Goal: Information Seeking & Learning: Learn about a topic

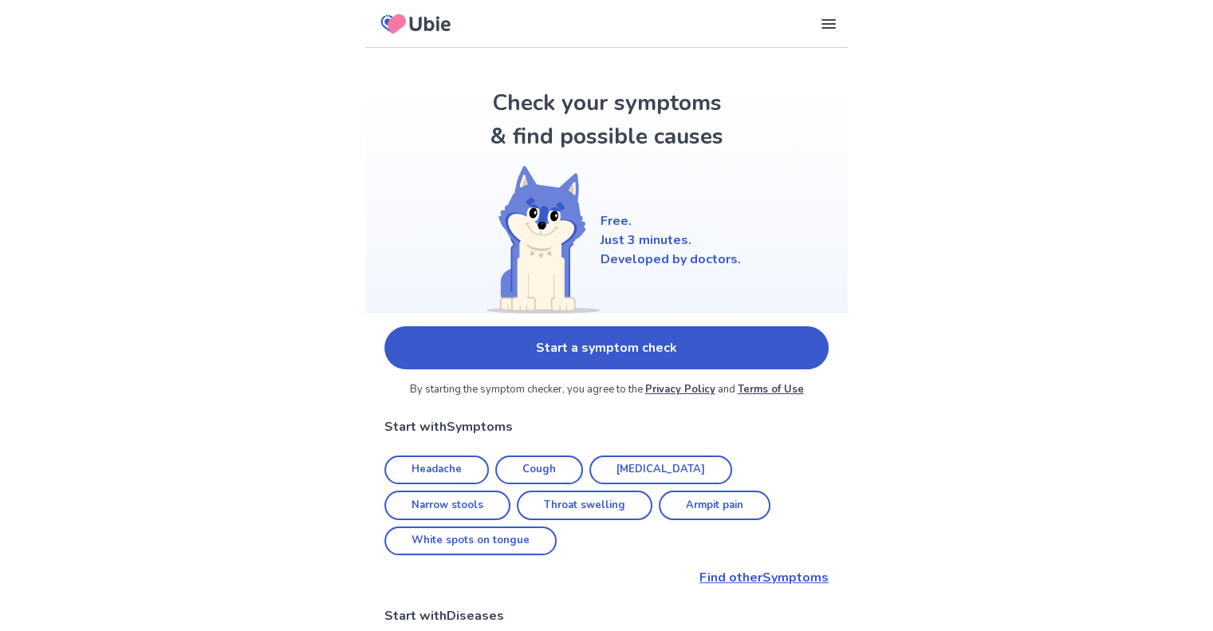
click at [482, 335] on link "Start a symptom check" at bounding box center [606, 347] width 444 height 43
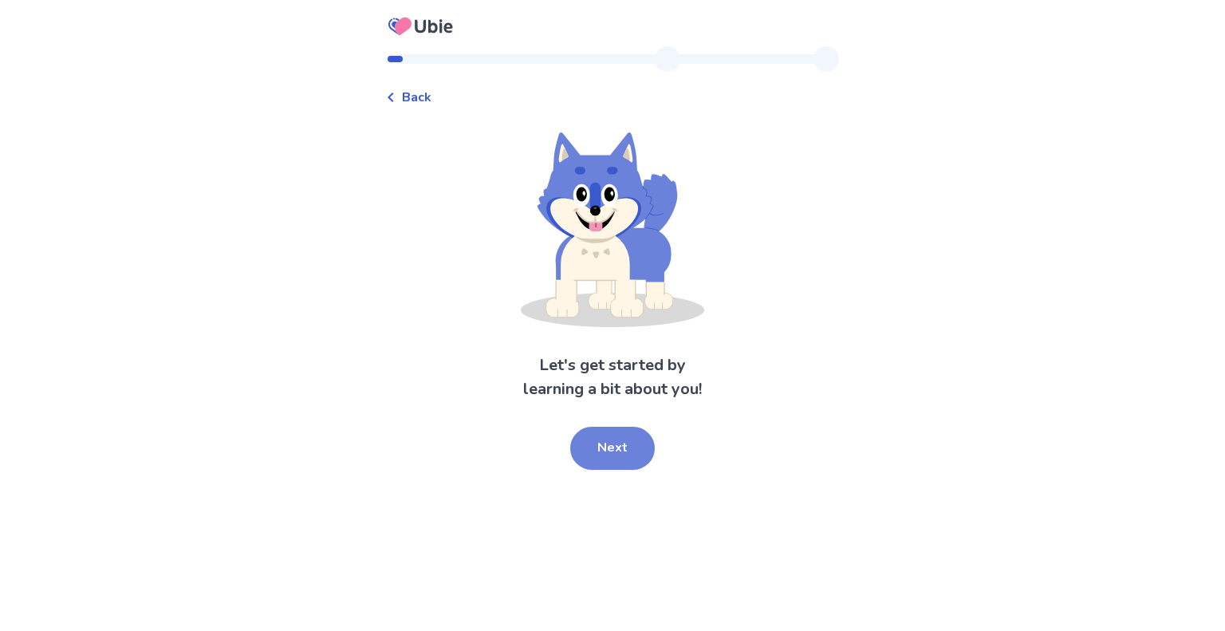
click at [619, 452] on button "Next" at bounding box center [612, 448] width 85 height 43
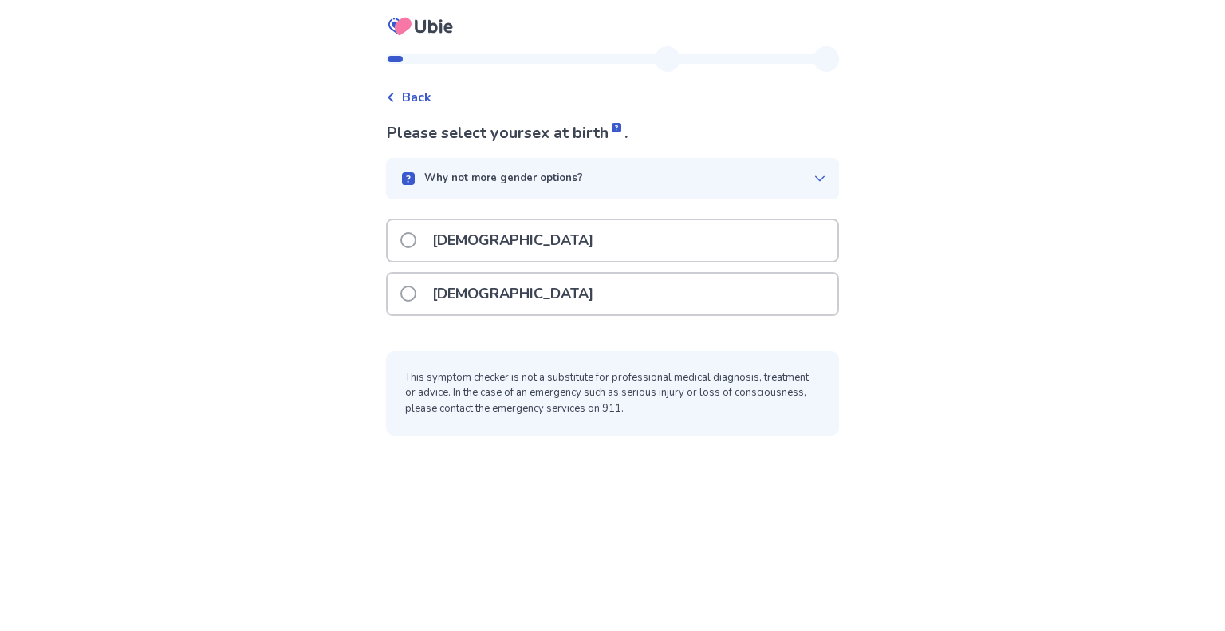
click at [438, 303] on p "[DEMOGRAPHIC_DATA]" at bounding box center [513, 293] width 180 height 41
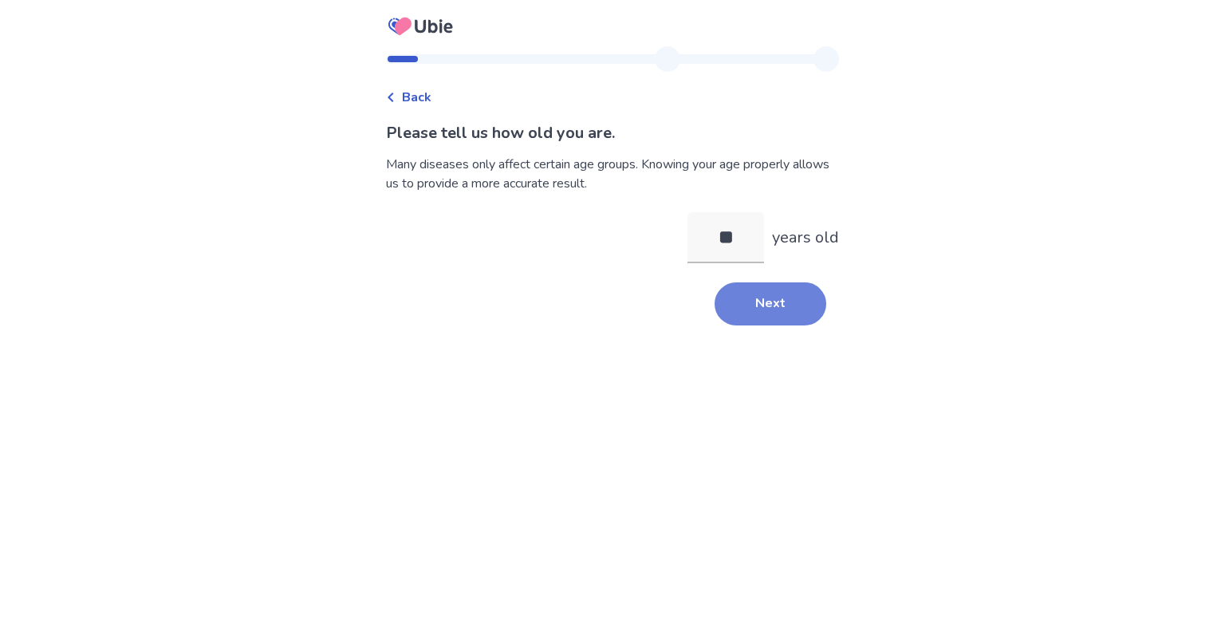
type input "**"
click at [772, 298] on button "Next" at bounding box center [770, 303] width 112 height 43
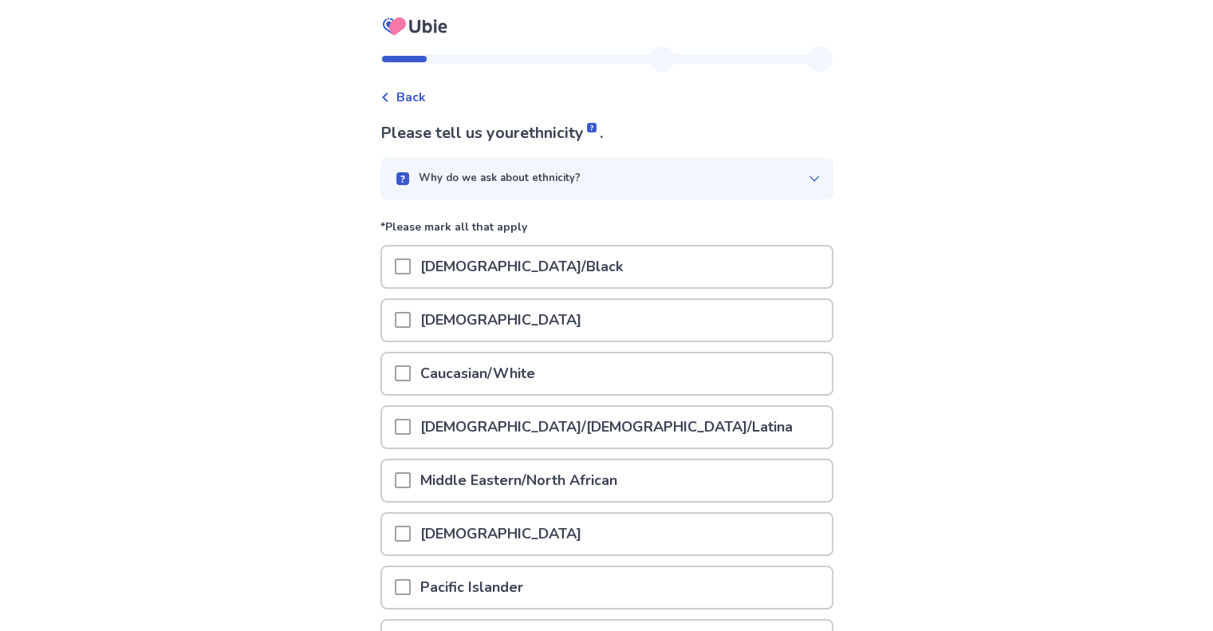
click at [456, 371] on p "Caucasian/White" at bounding box center [478, 373] width 134 height 41
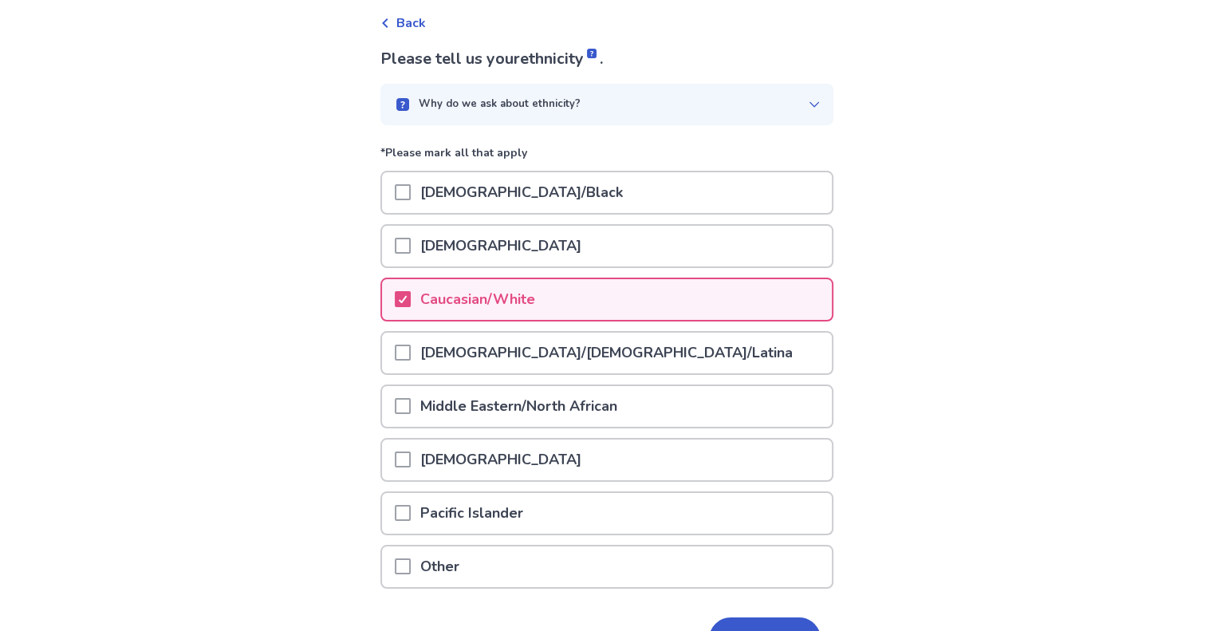
scroll to position [168, 0]
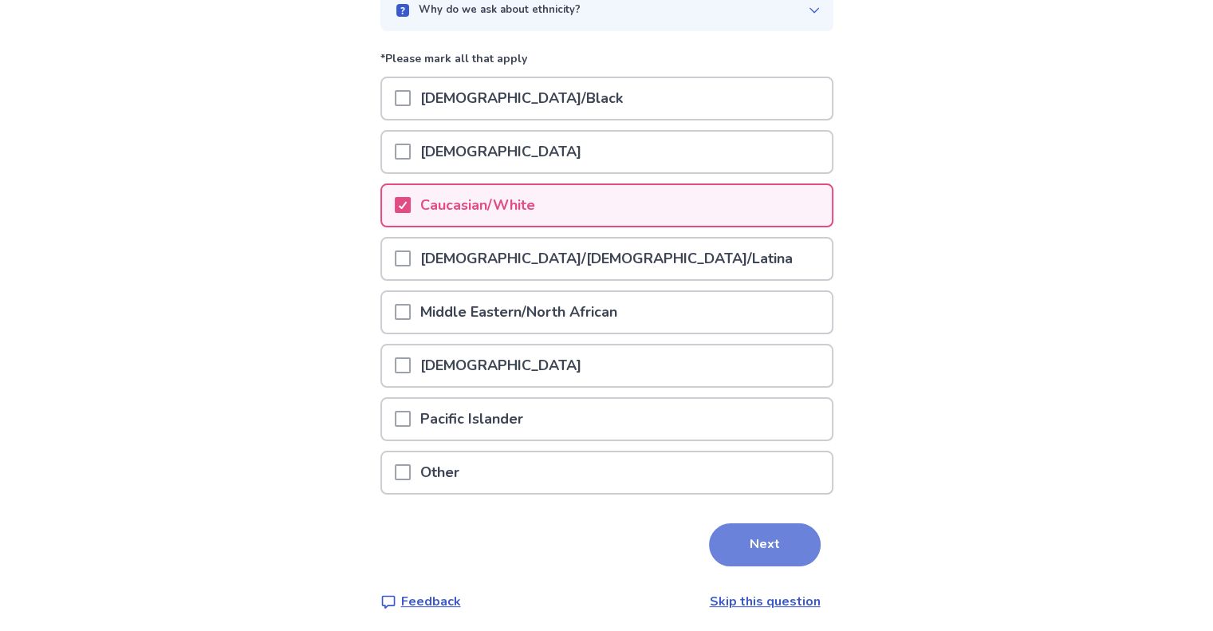
click at [737, 540] on button "Next" at bounding box center [765, 544] width 112 height 43
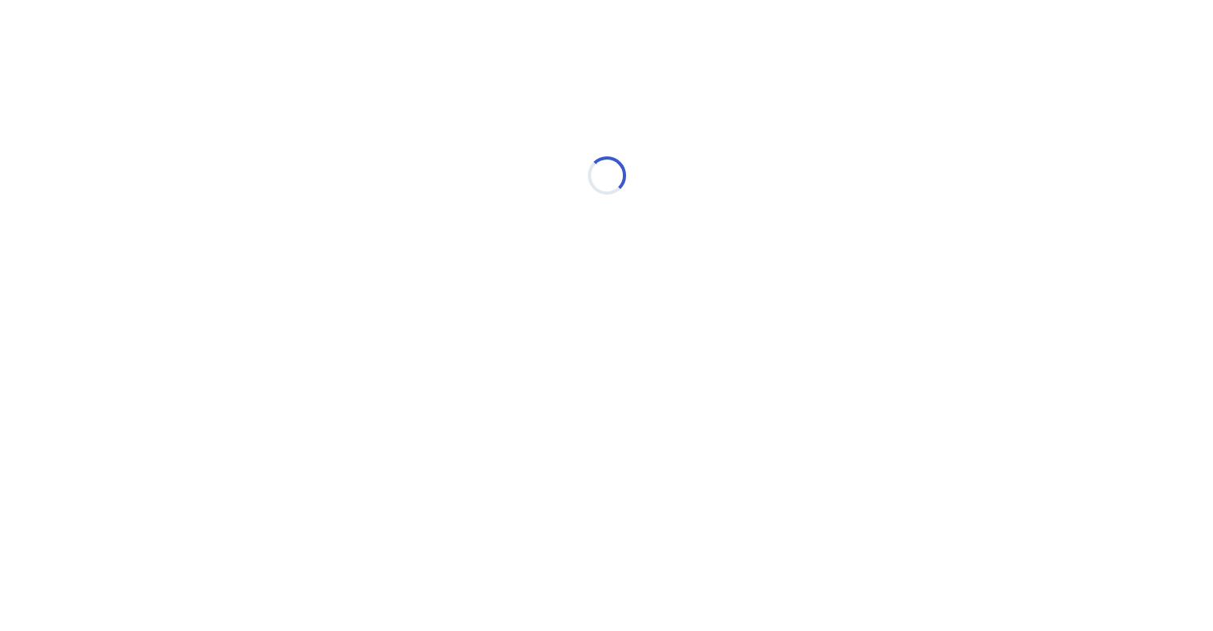
scroll to position [0, 0]
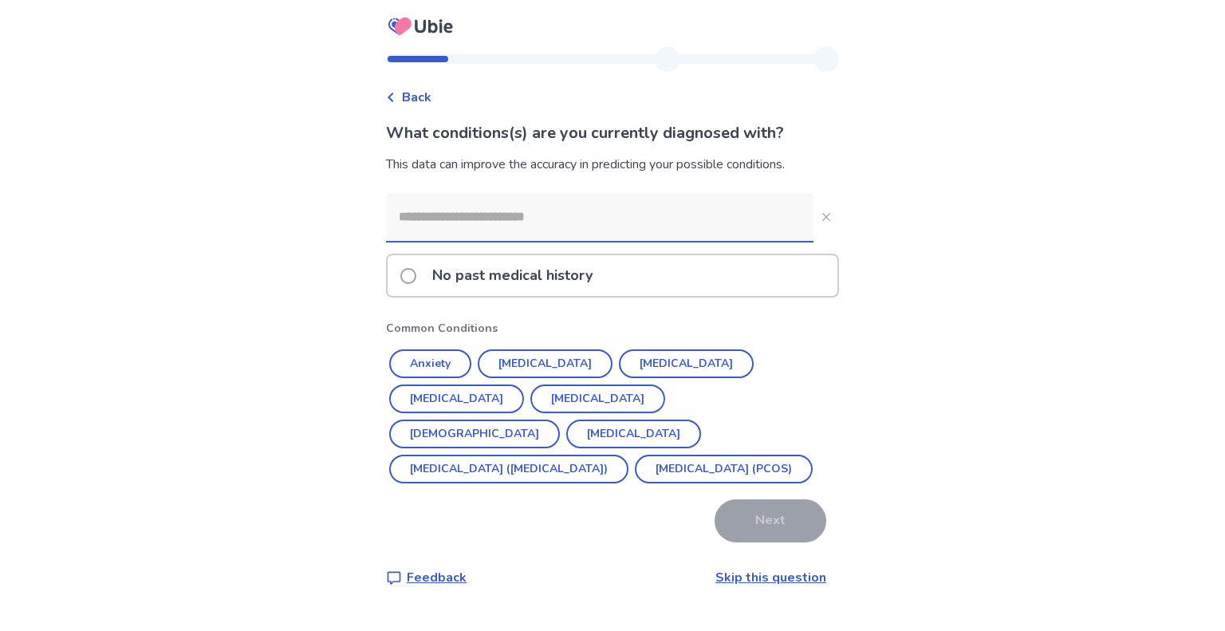
click at [727, 225] on input at bounding box center [599, 217] width 427 height 48
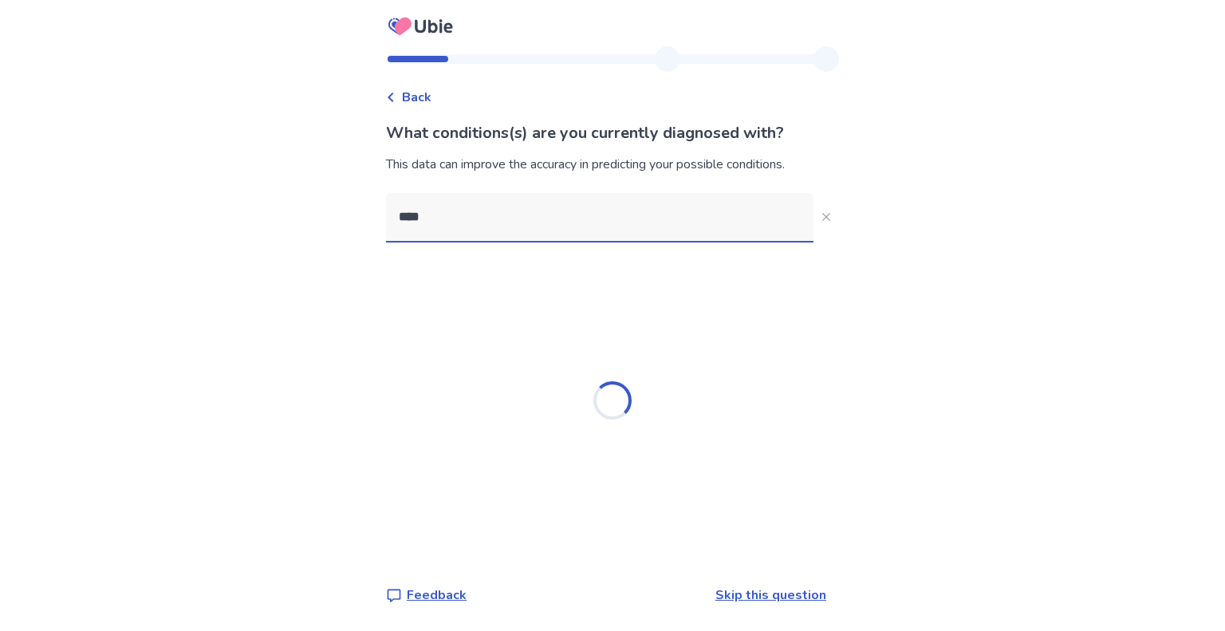
type input "*****"
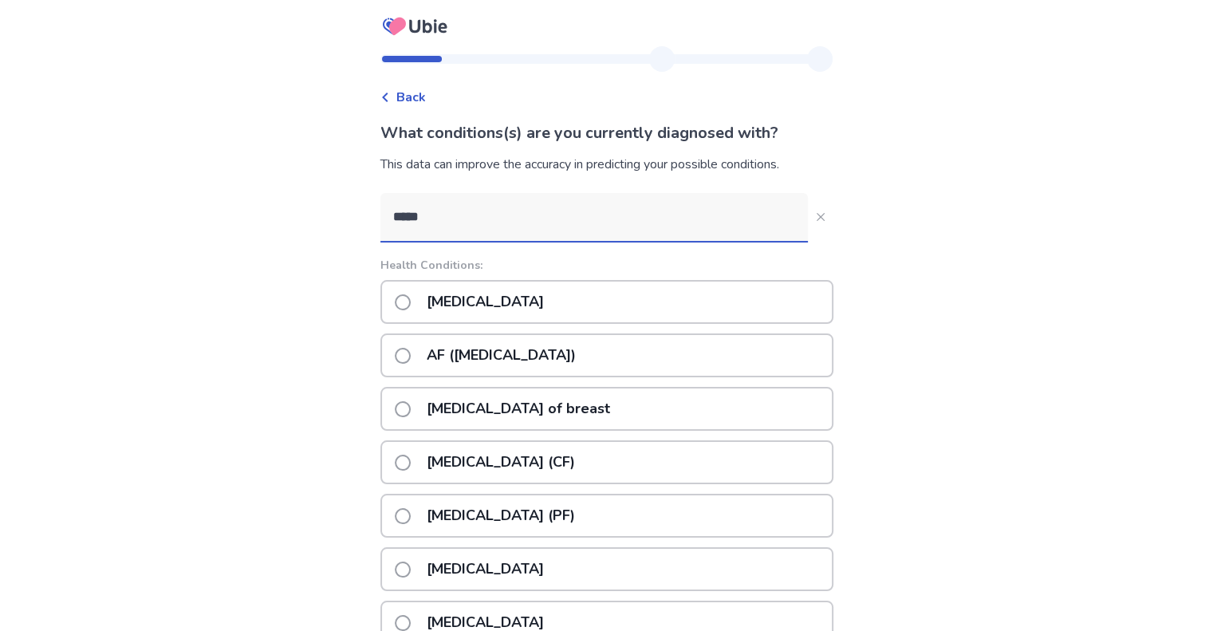
click at [513, 296] on p "[MEDICAL_DATA]" at bounding box center [485, 301] width 136 height 41
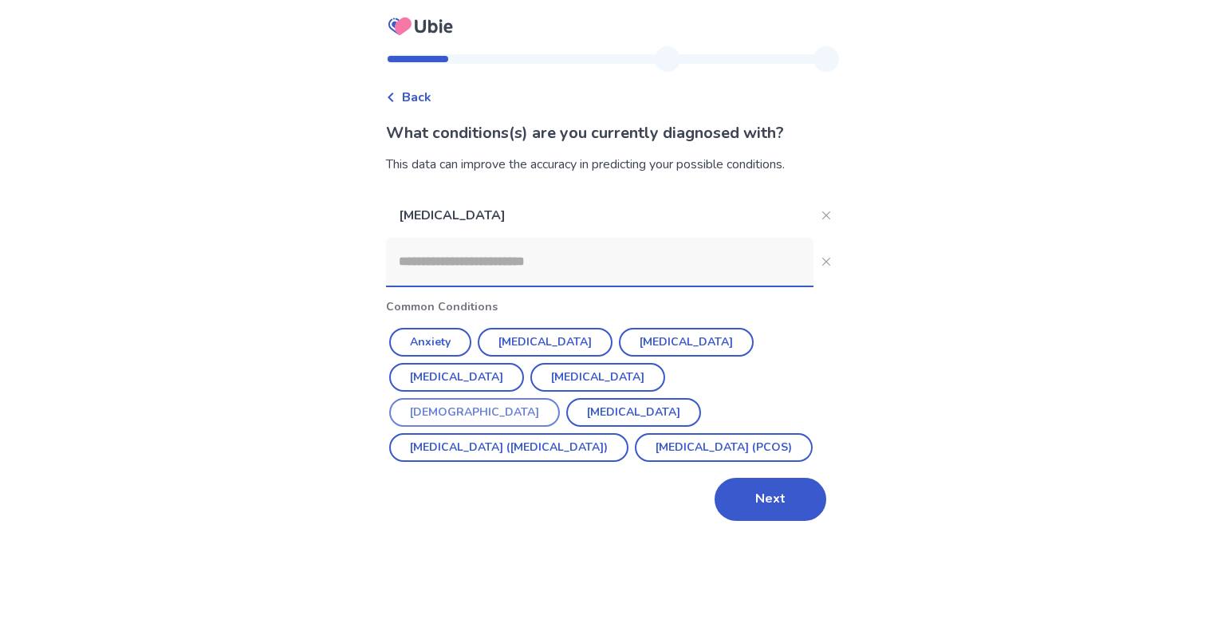
click at [560, 398] on button "[DEMOGRAPHIC_DATA]" at bounding box center [474, 412] width 171 height 29
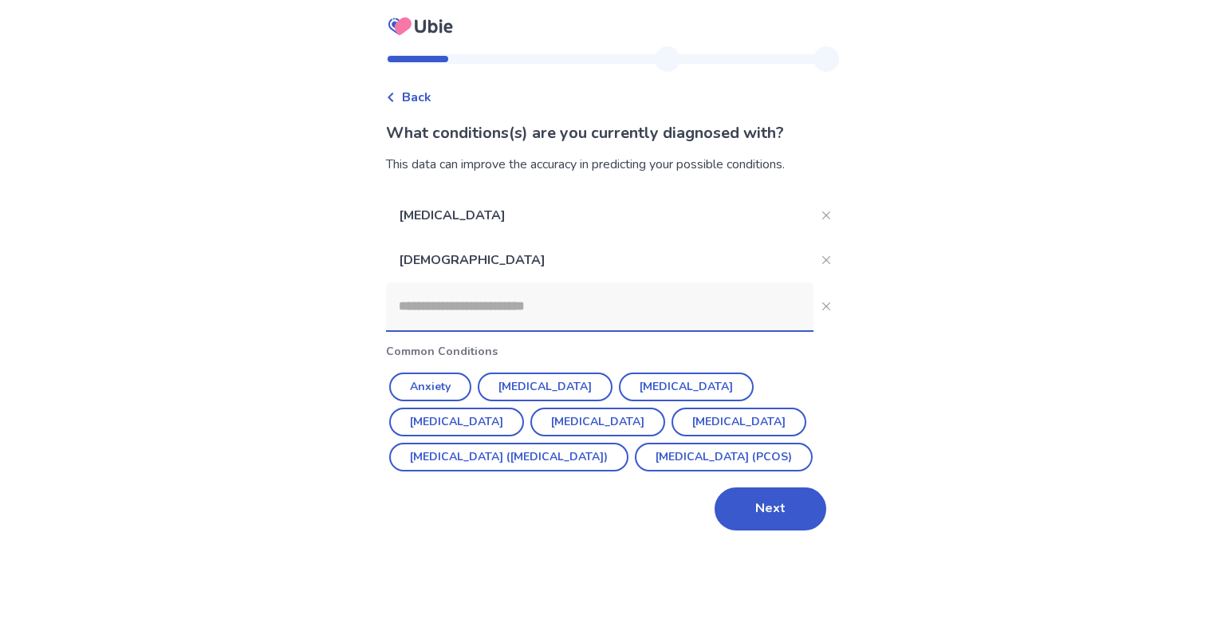
click at [507, 302] on input at bounding box center [599, 306] width 427 height 48
click at [784, 529] on button "Next" at bounding box center [770, 508] width 112 height 43
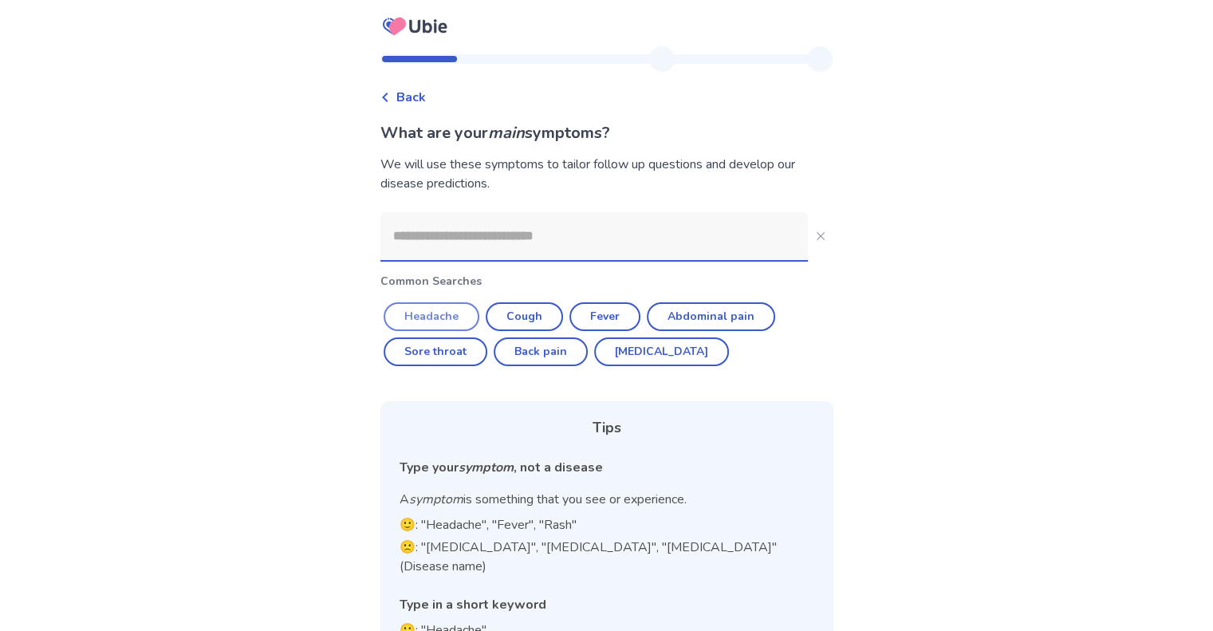
click at [439, 315] on button "Headache" at bounding box center [431, 316] width 96 height 29
type input "********"
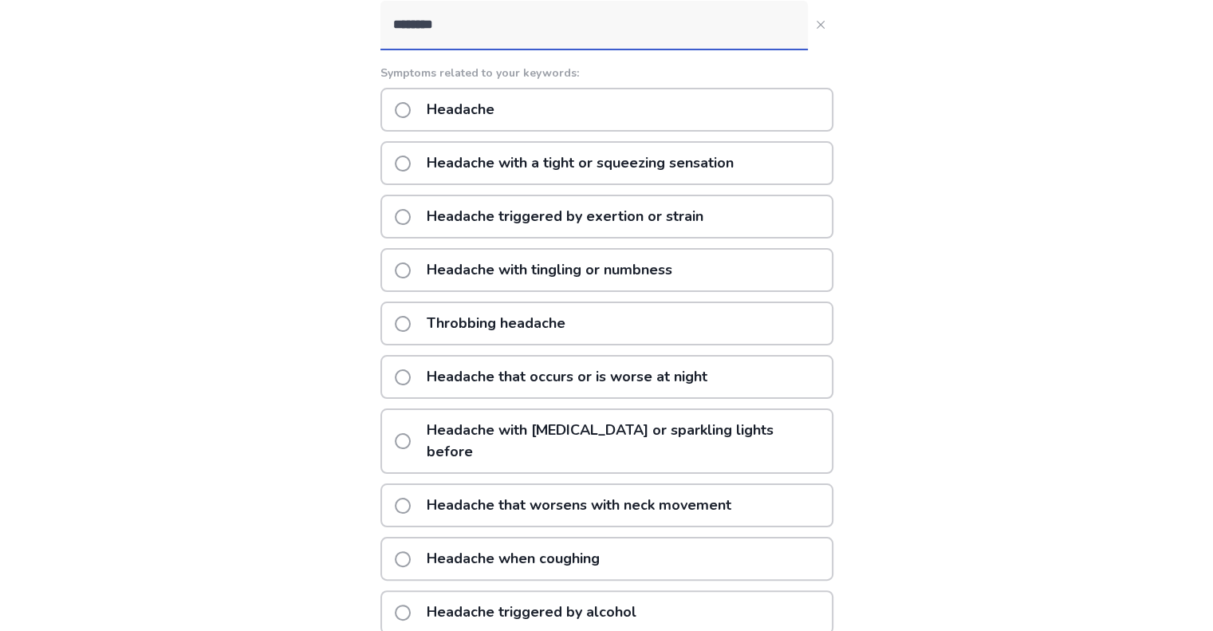
scroll to position [239, 0]
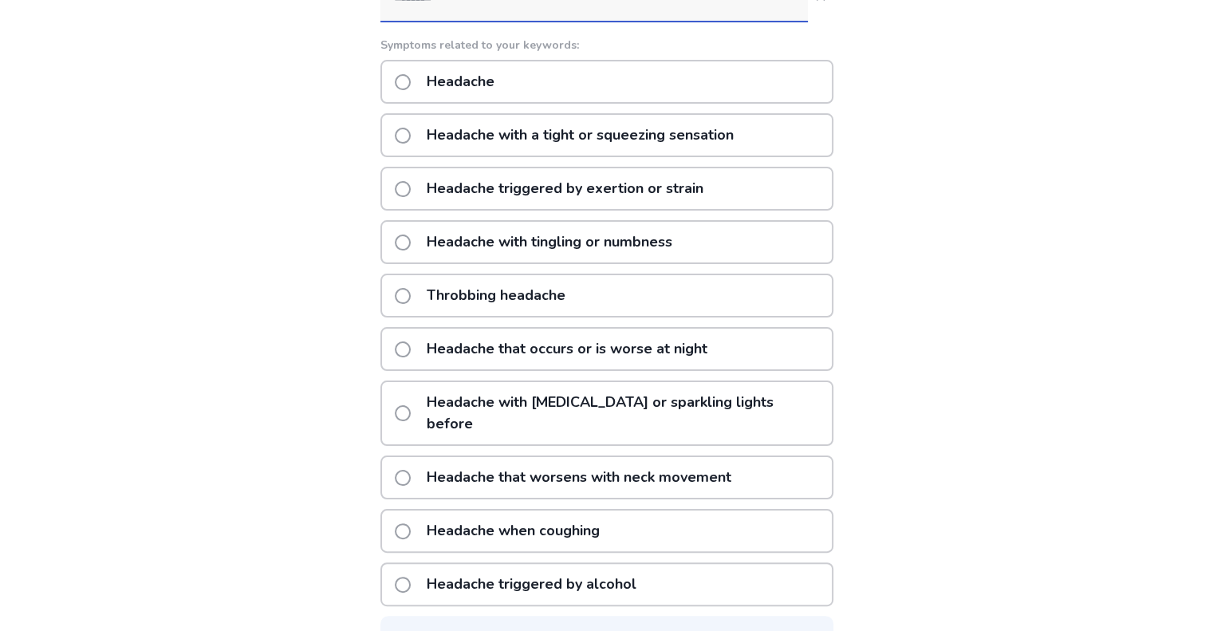
click at [631, 141] on p "Headache with a tight or squeezing sensation" at bounding box center [580, 135] width 326 height 41
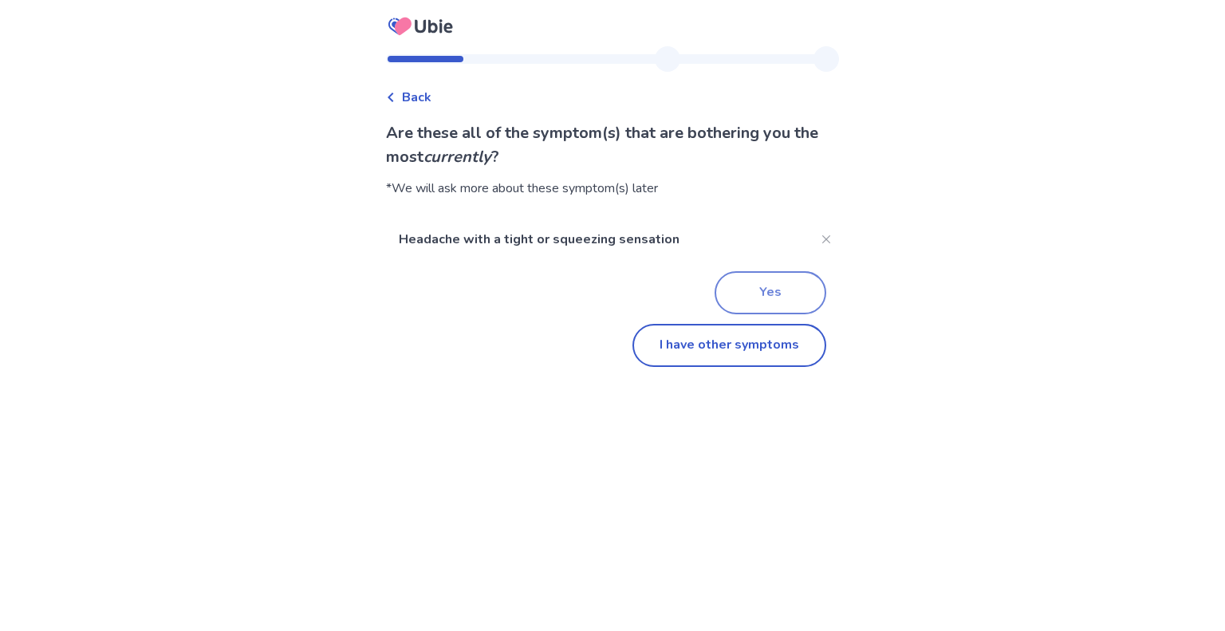
click at [766, 303] on button "Yes" at bounding box center [770, 292] width 112 height 43
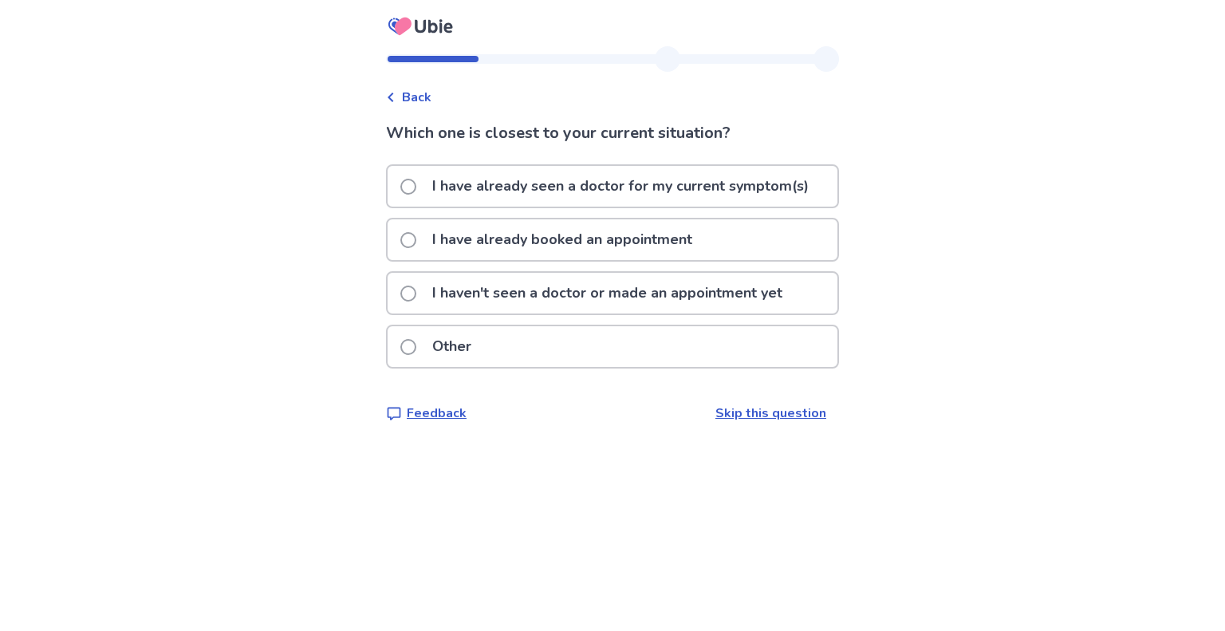
click at [424, 95] on span "Back" at bounding box center [416, 97] width 29 height 19
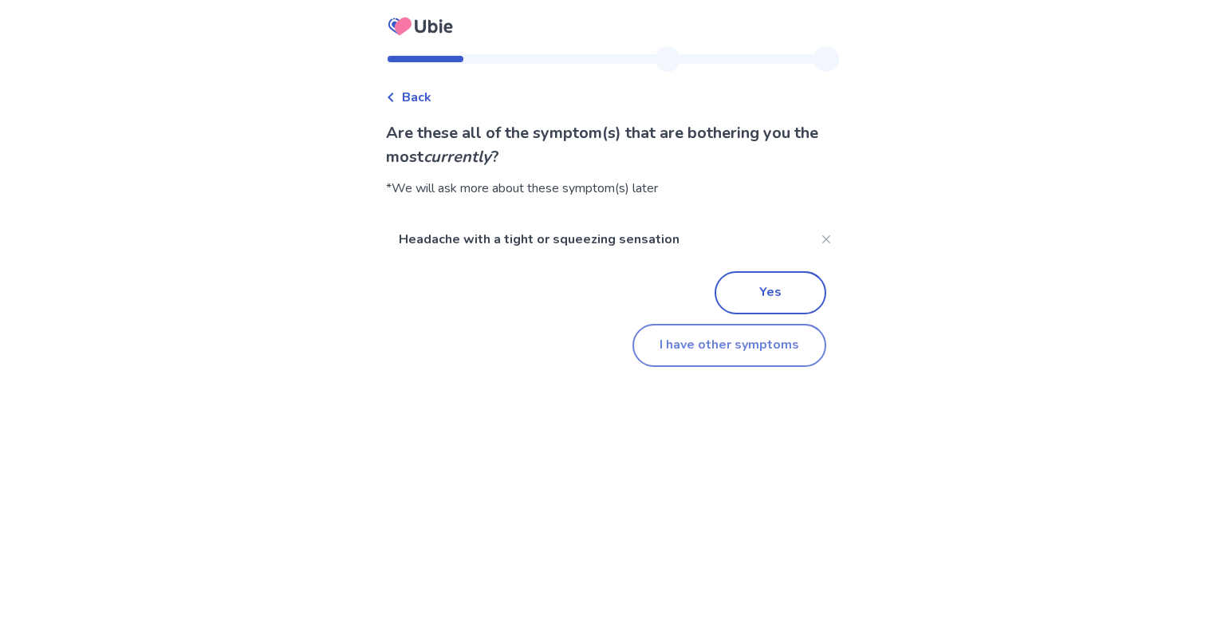
click at [733, 349] on button "I have other symptoms" at bounding box center [729, 345] width 194 height 43
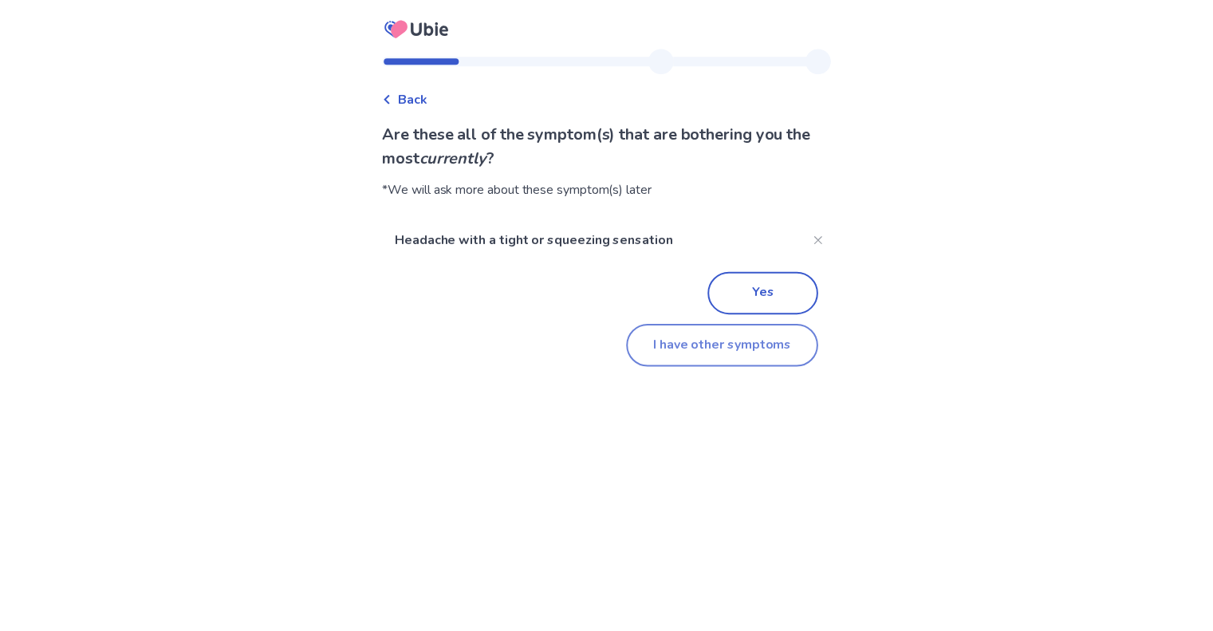
scroll to position [131, 0]
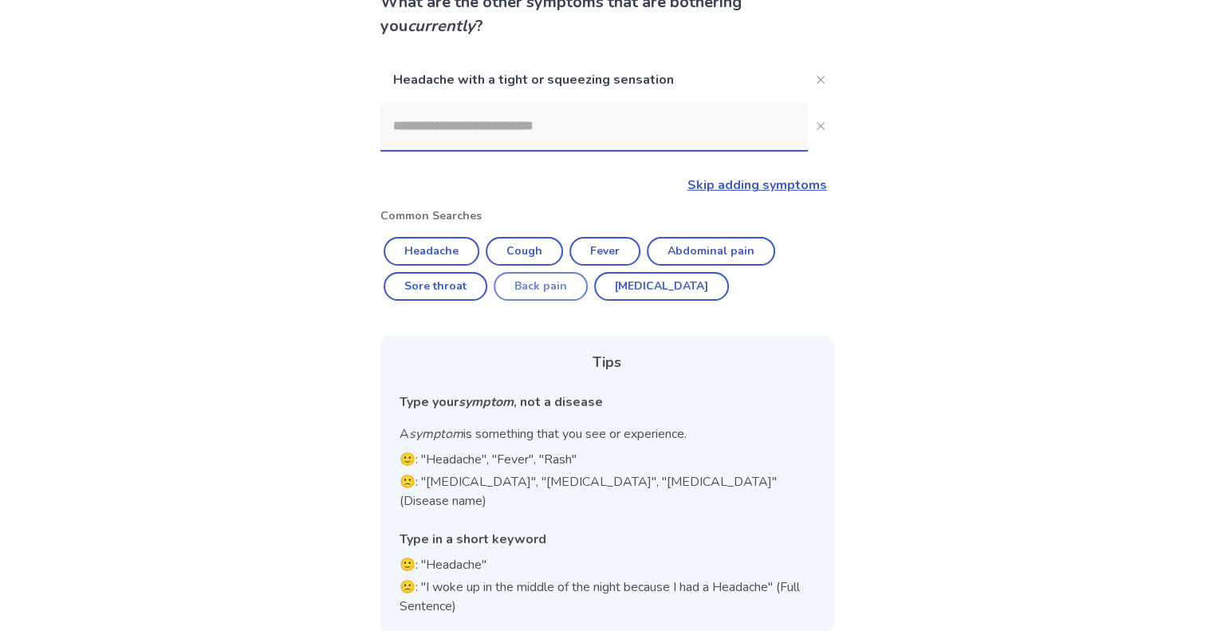
click at [532, 289] on button "Back pain" at bounding box center [540, 286] width 94 height 29
type input "*********"
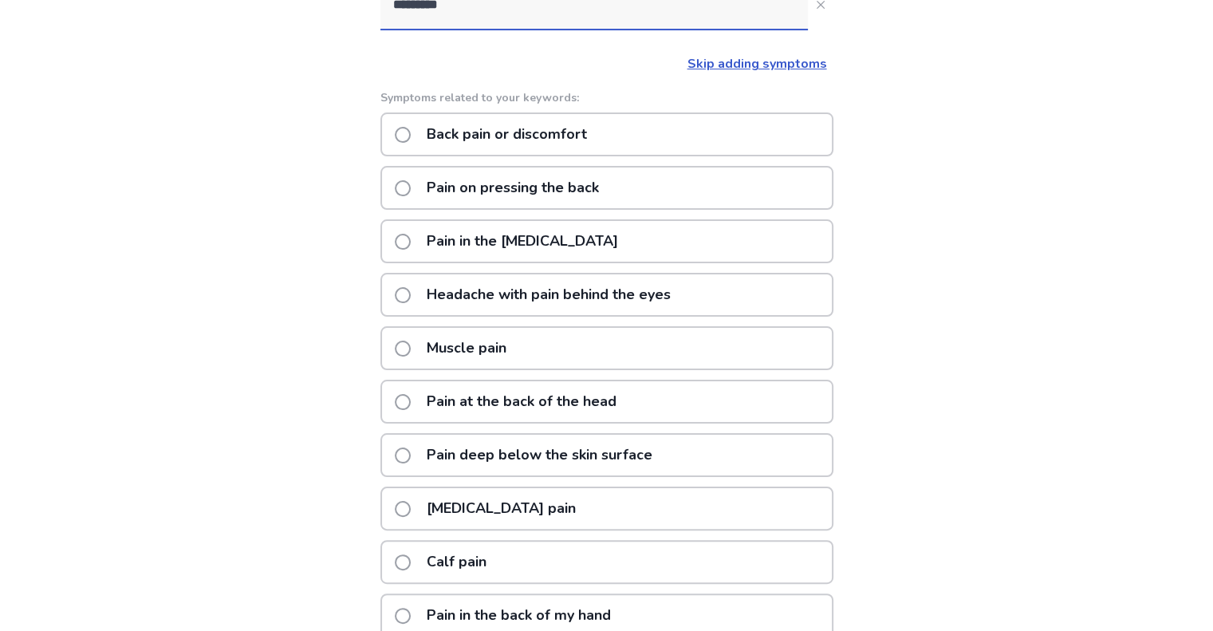
scroll to position [290, 0]
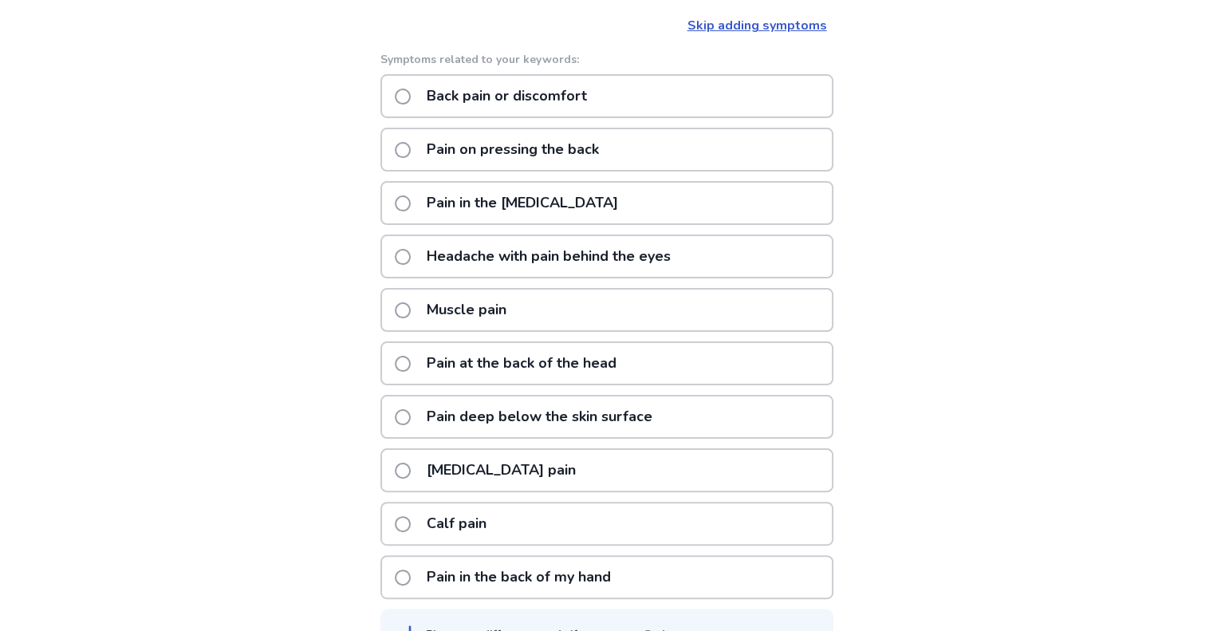
click at [457, 420] on p "Pain deep below the skin surface" at bounding box center [539, 416] width 245 height 41
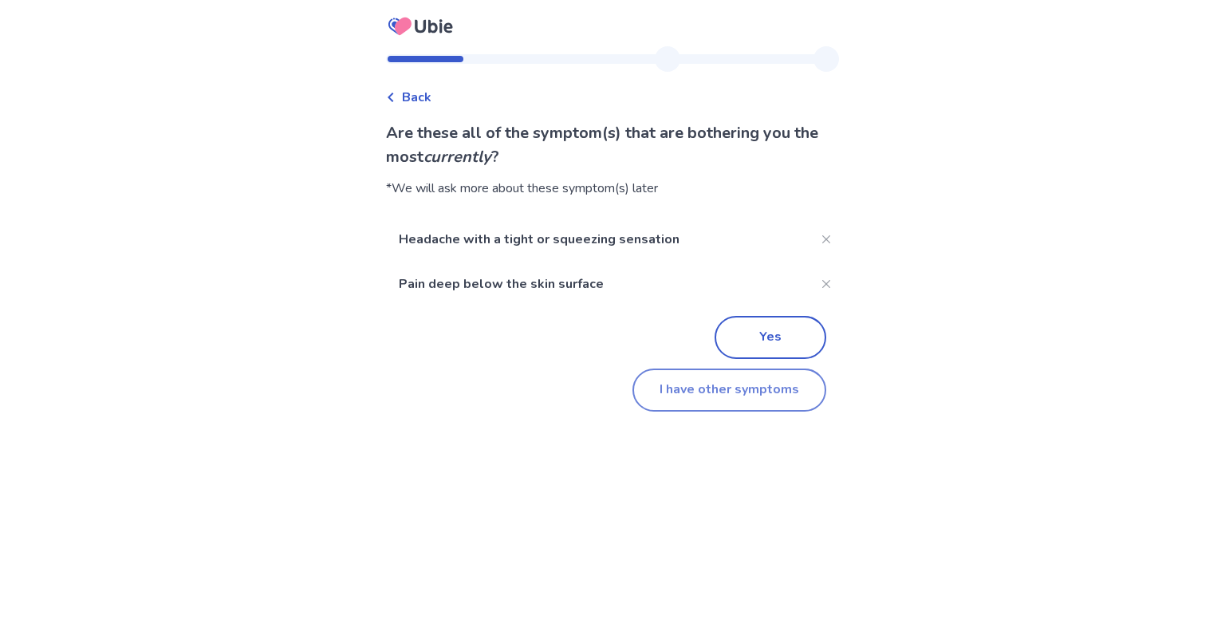
click at [781, 387] on button "I have other symptoms" at bounding box center [729, 389] width 194 height 43
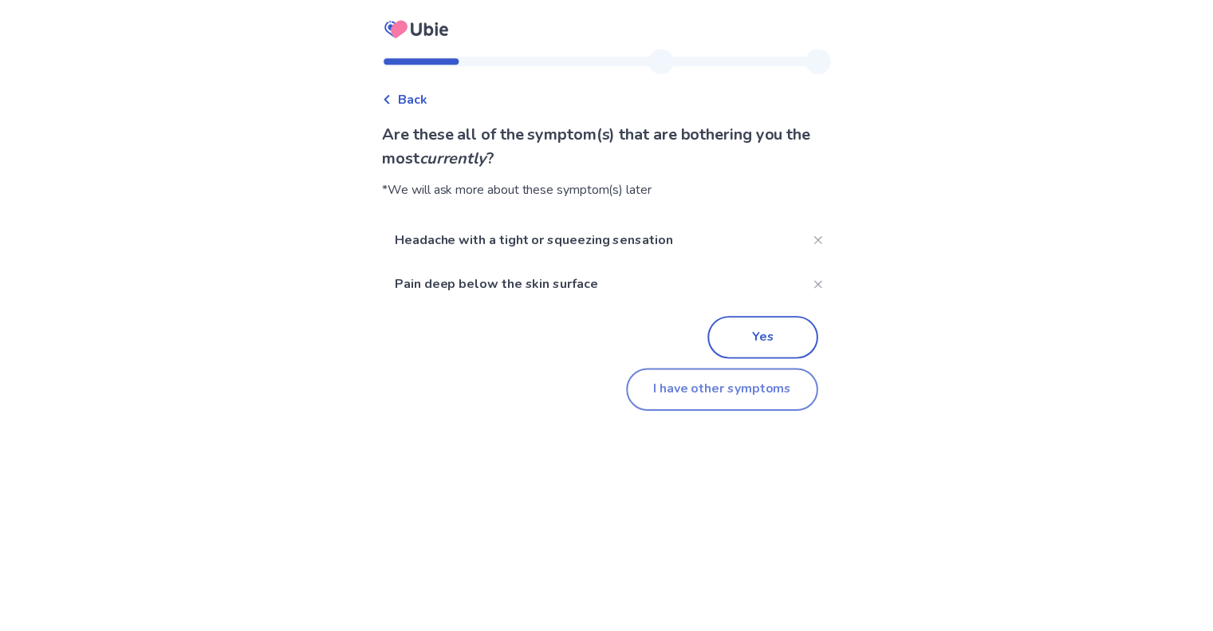
scroll to position [175, 0]
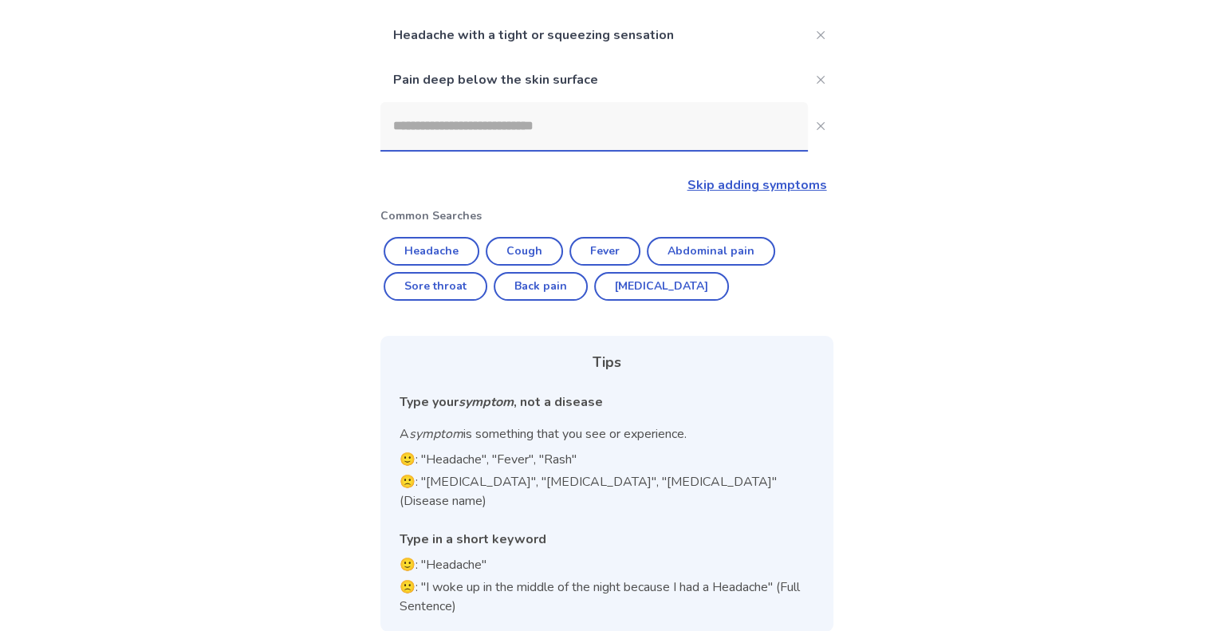
click at [600, 130] on input at bounding box center [593, 126] width 427 height 48
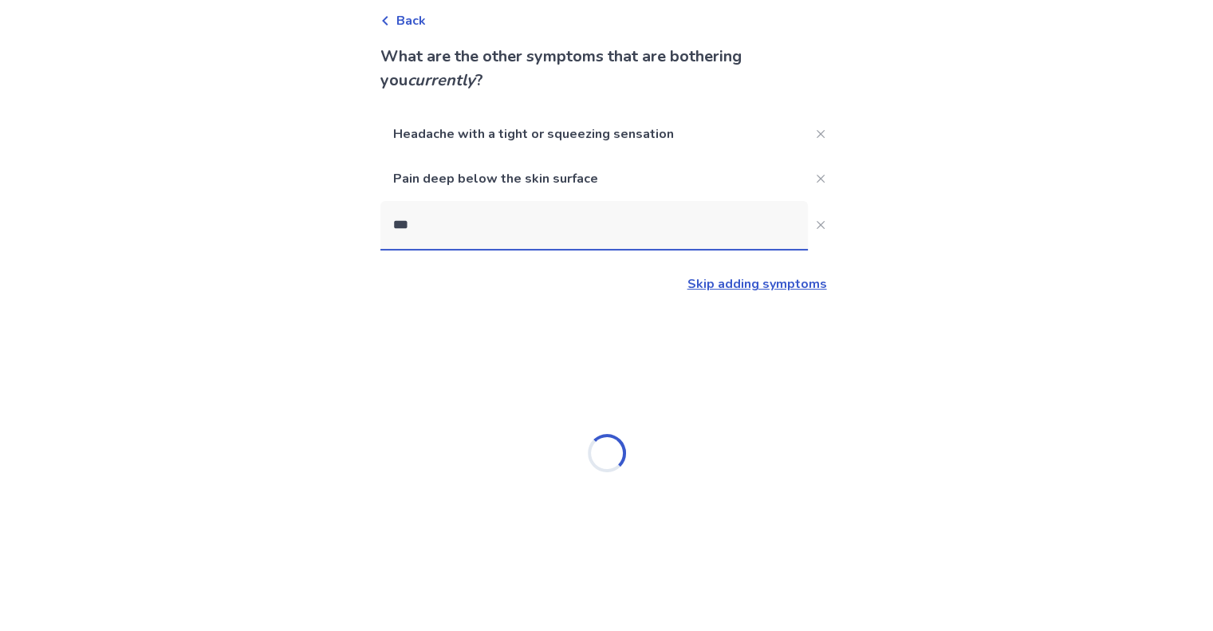
scroll to position [0, 0]
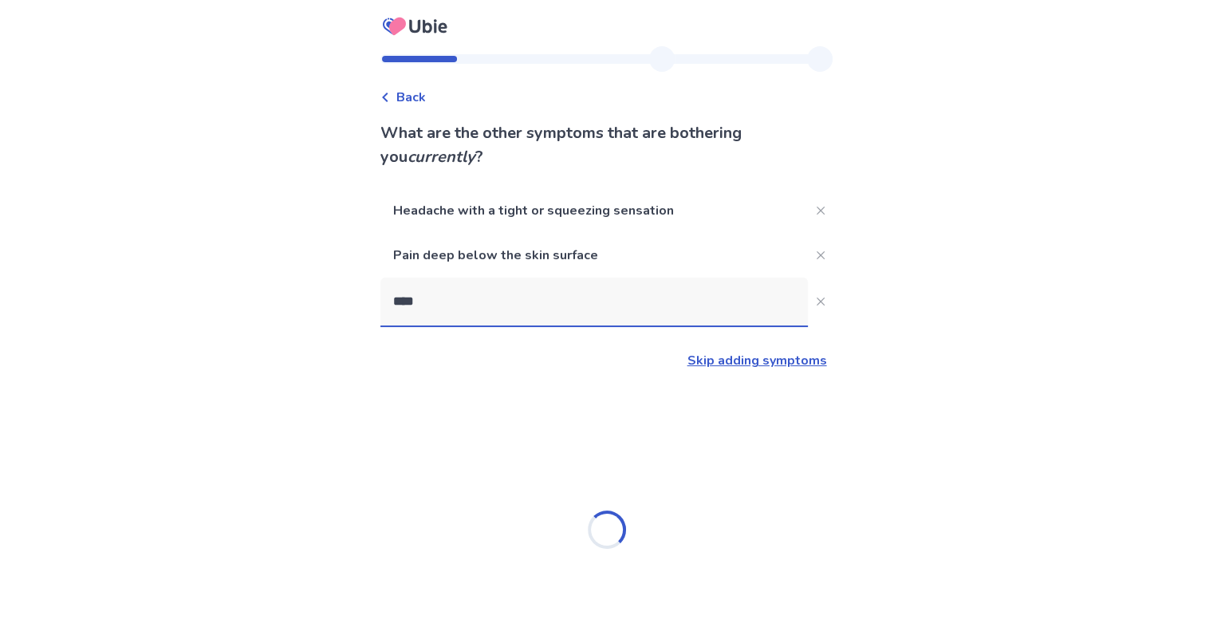
type input "*****"
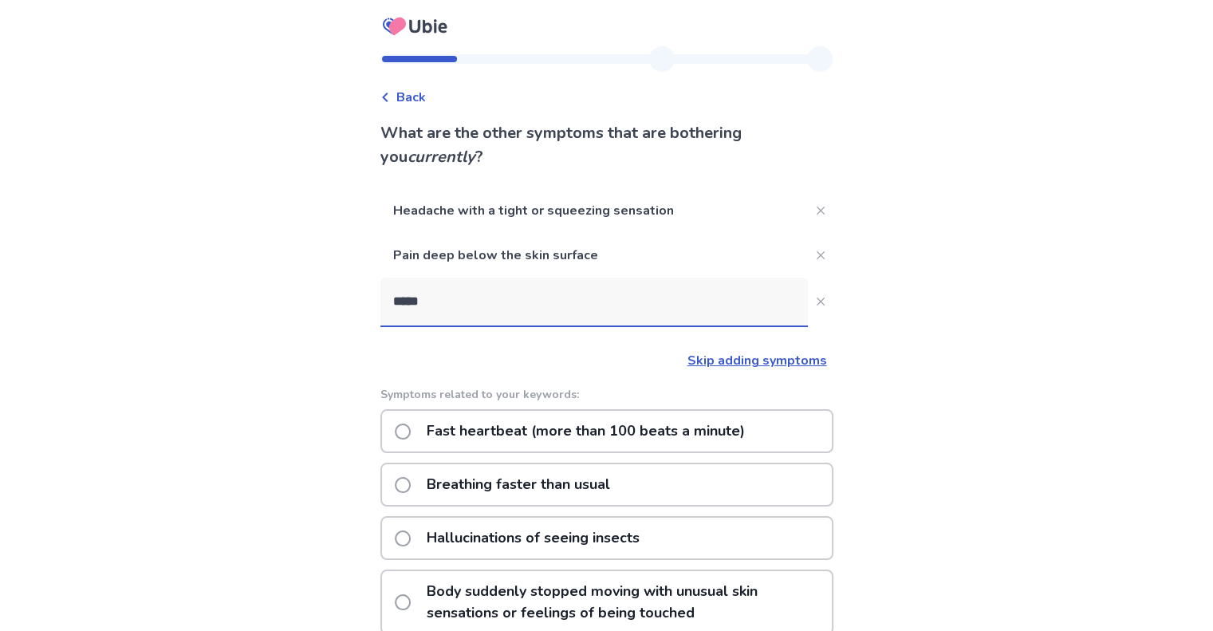
click at [669, 423] on p "Fast heartbeat (more than 100 beats a minute)" at bounding box center [585, 431] width 337 height 41
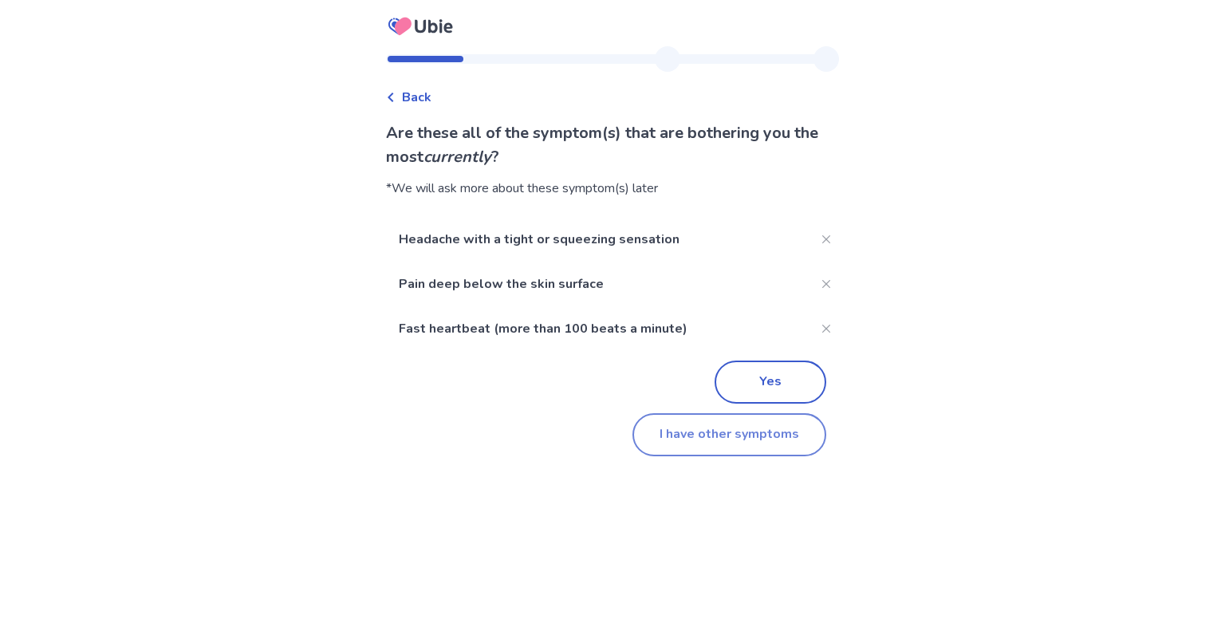
click at [753, 445] on button "I have other symptoms" at bounding box center [729, 434] width 194 height 43
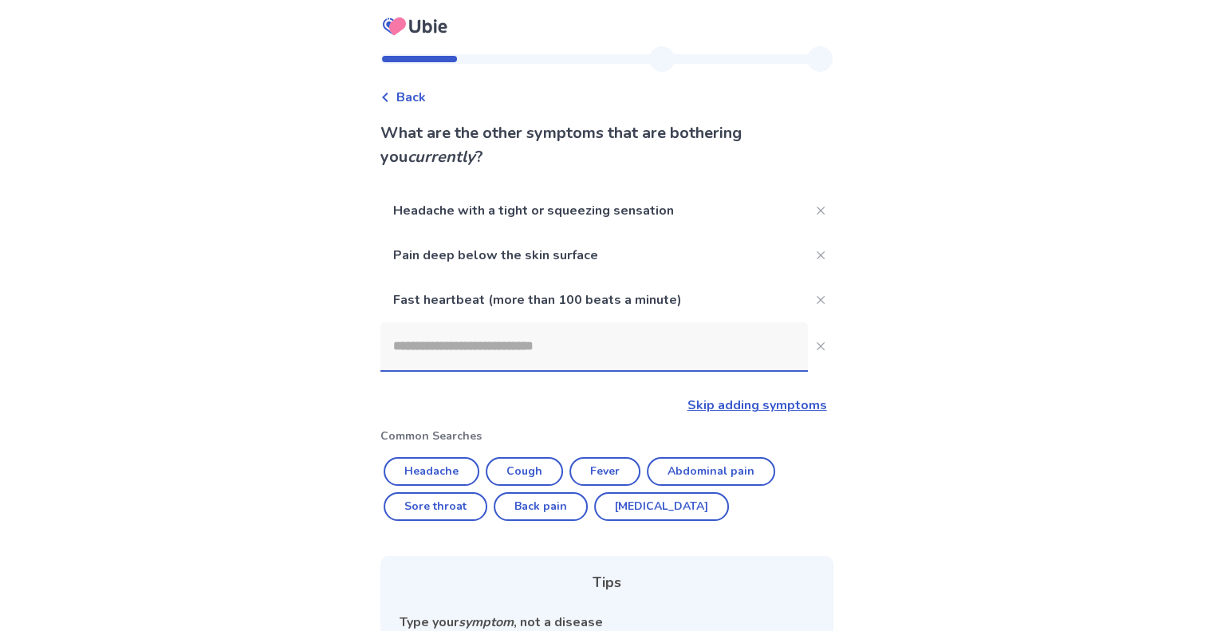
click at [462, 353] on input at bounding box center [593, 346] width 427 height 48
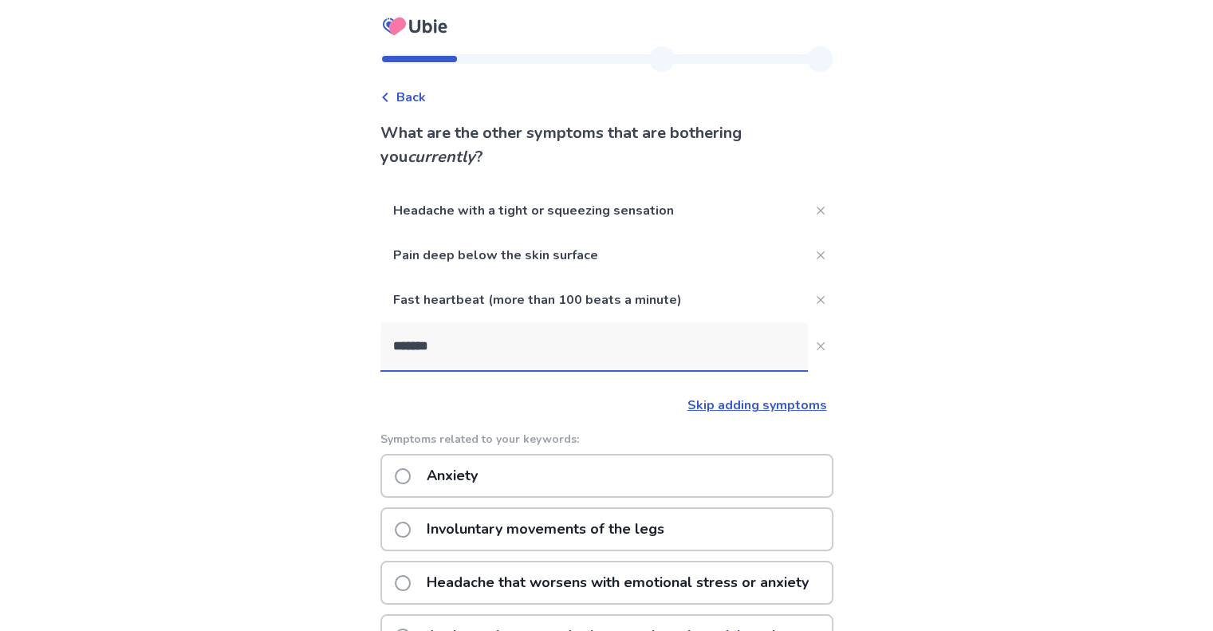
type input "*******"
click at [499, 474] on div "Anxiety" at bounding box center [606, 476] width 453 height 44
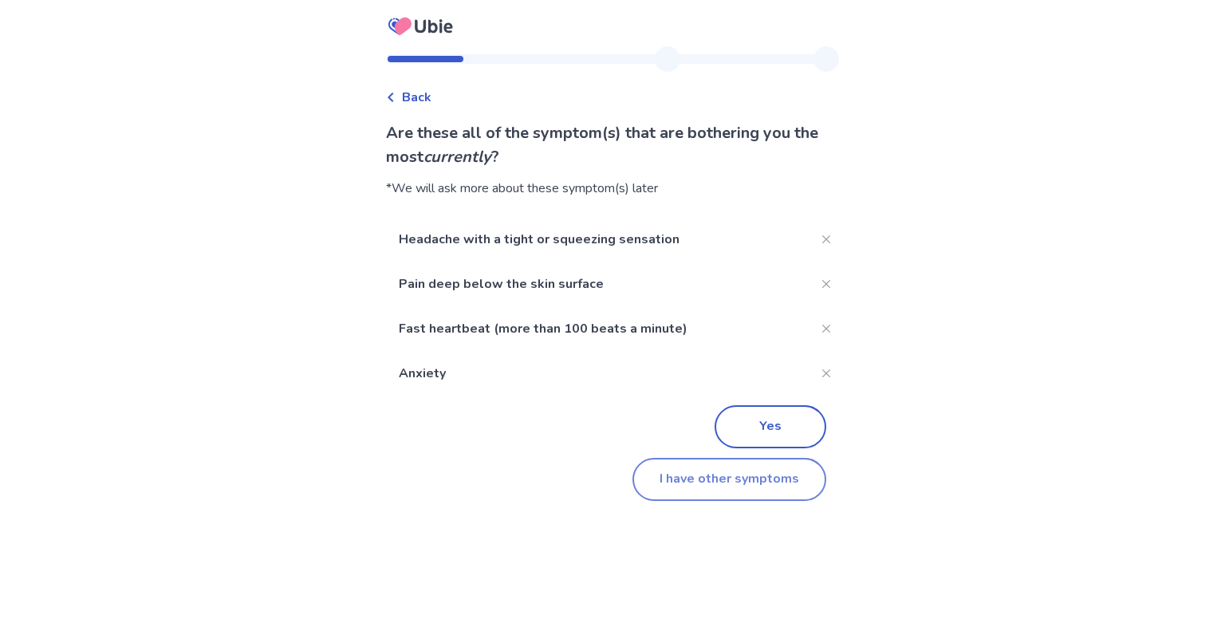
click at [745, 487] on button "I have other symptoms" at bounding box center [729, 479] width 194 height 43
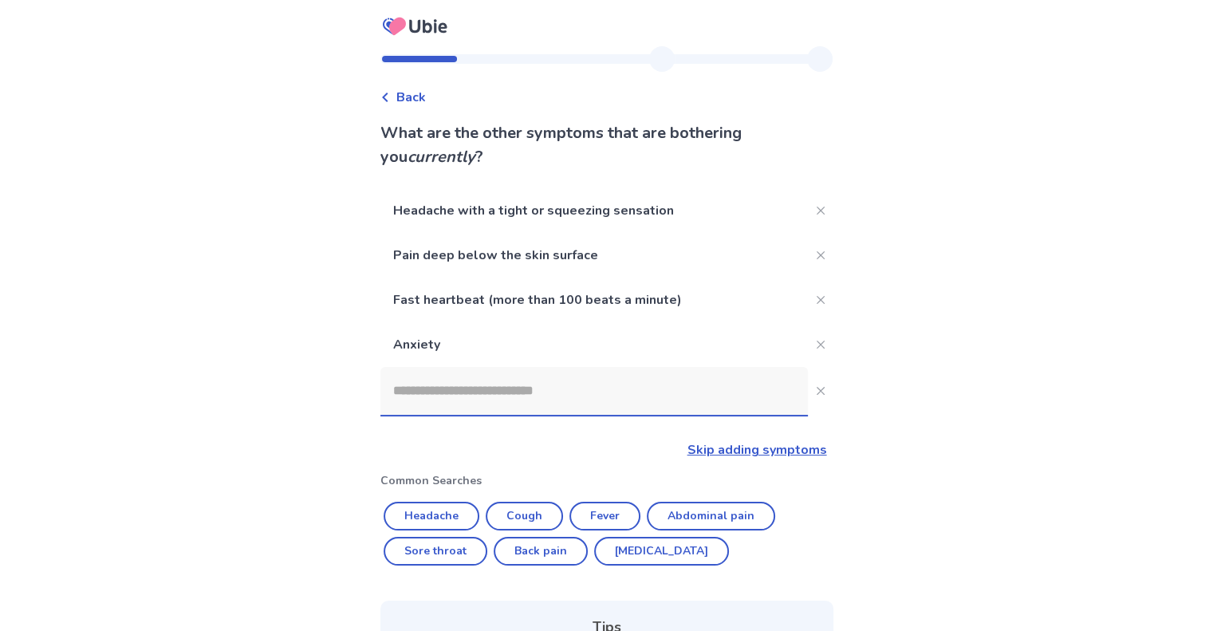
click at [556, 400] on input at bounding box center [593, 391] width 427 height 48
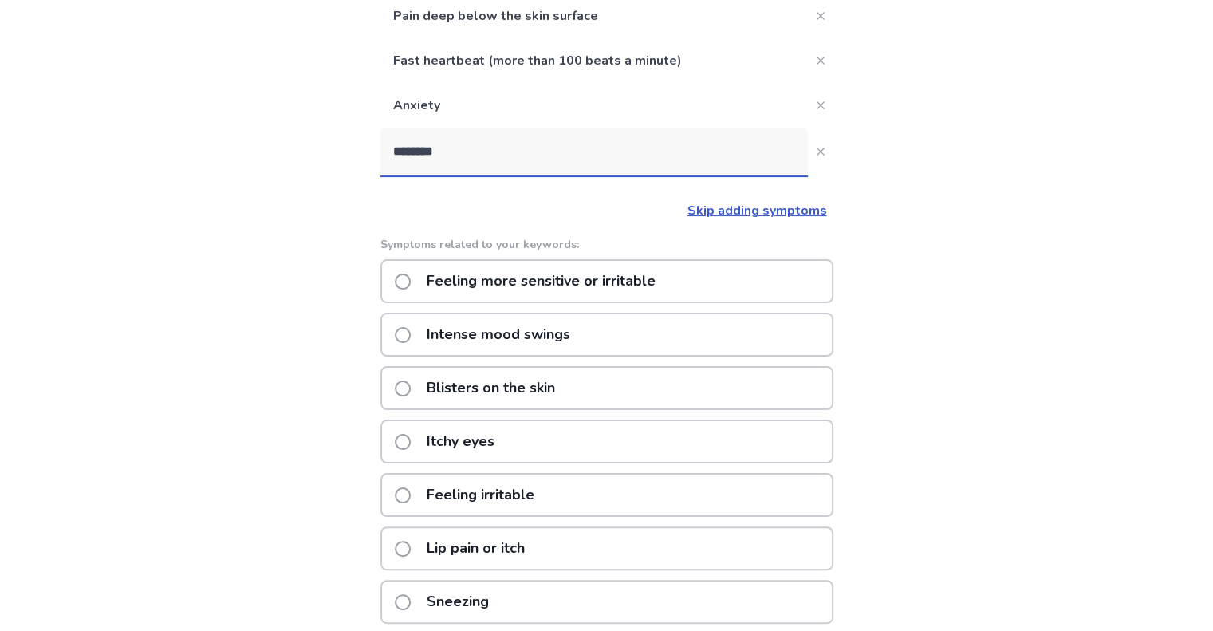
scroll to position [166, 0]
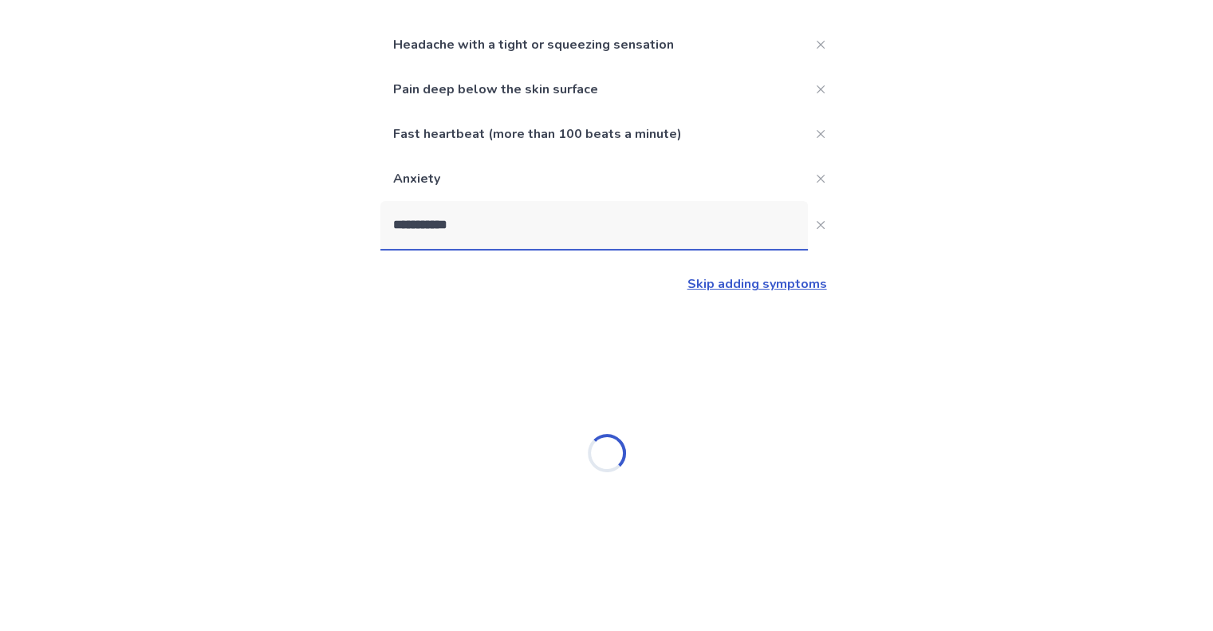
type input "**********"
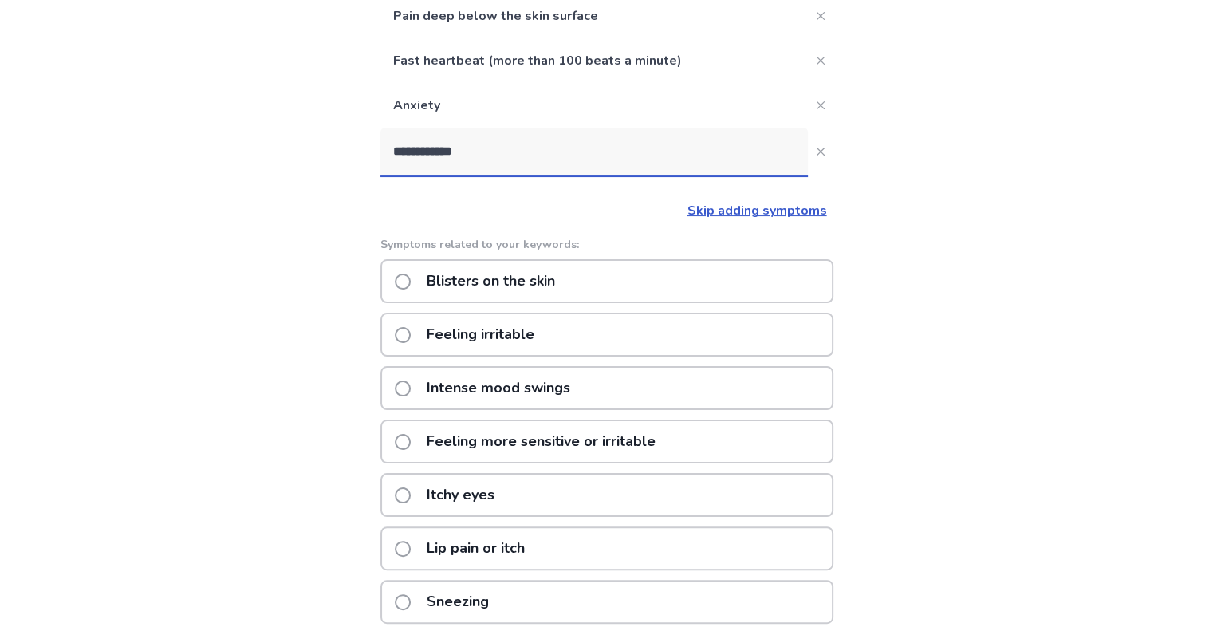
click at [476, 328] on p "Feeling irritable" at bounding box center [480, 334] width 127 height 41
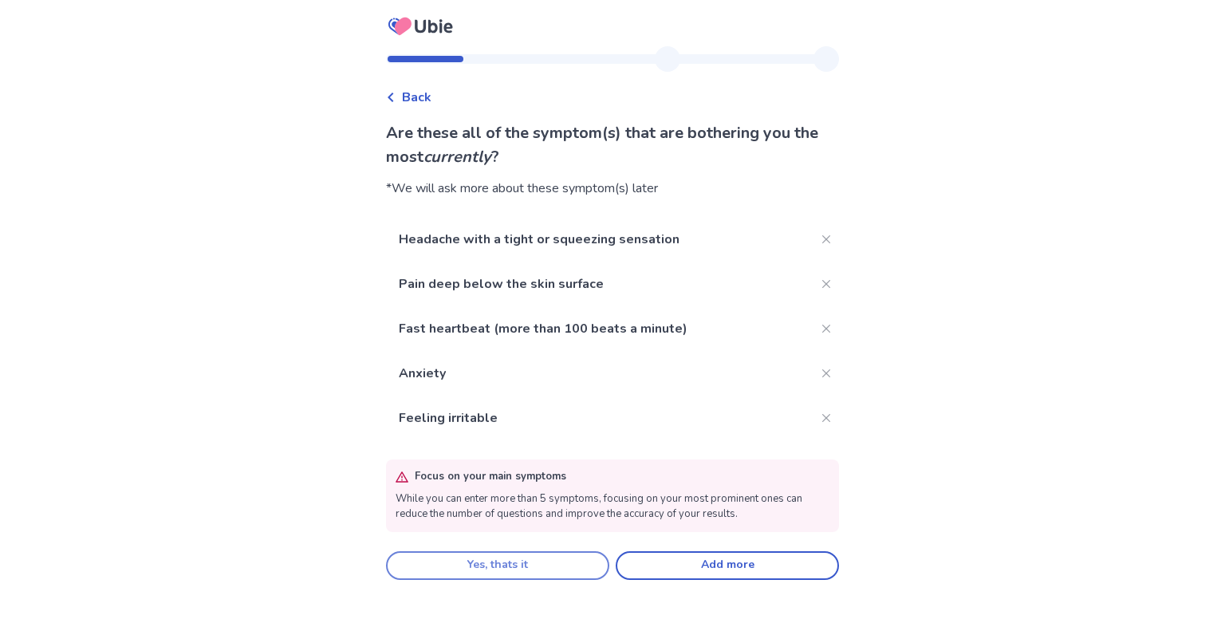
click at [561, 566] on button "Yes, thats it" at bounding box center [497, 565] width 223 height 29
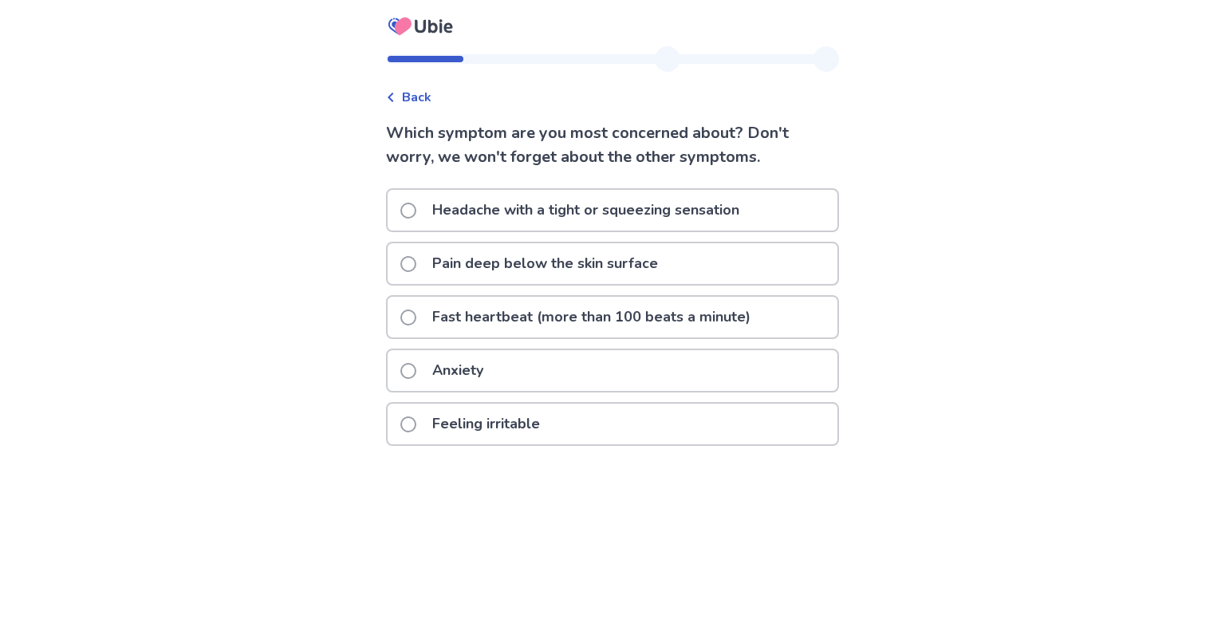
click at [493, 368] on p "Anxiety" at bounding box center [458, 370] width 70 height 41
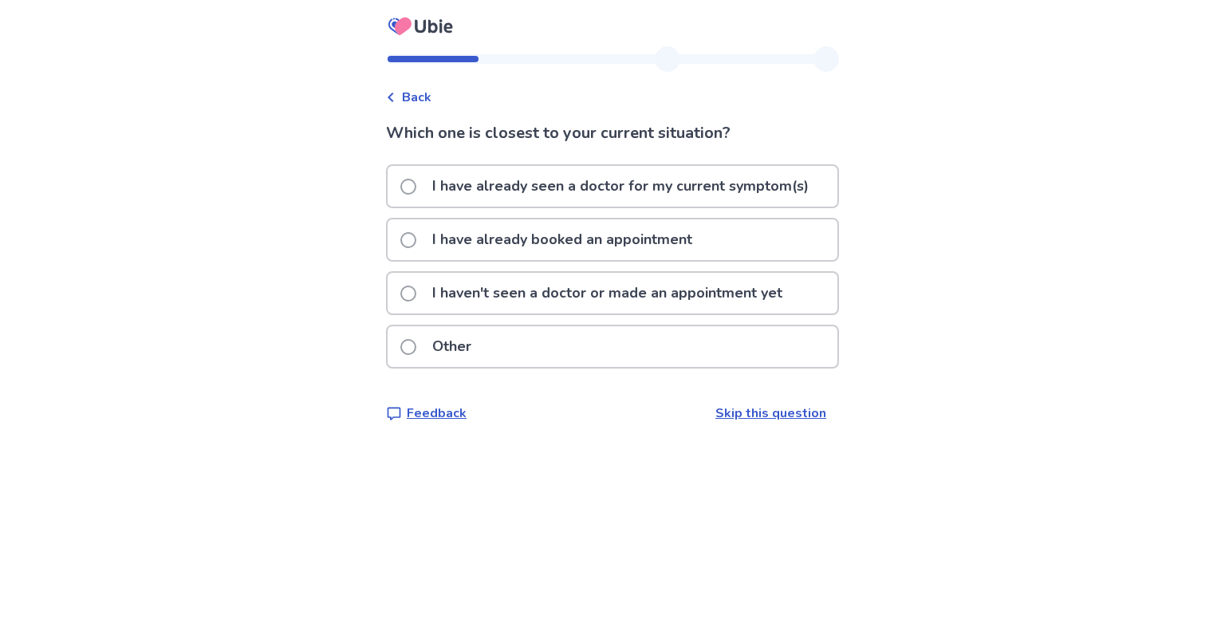
click at [492, 194] on p "I have already seen a doctor for my current symptom(s)" at bounding box center [620, 186] width 395 height 41
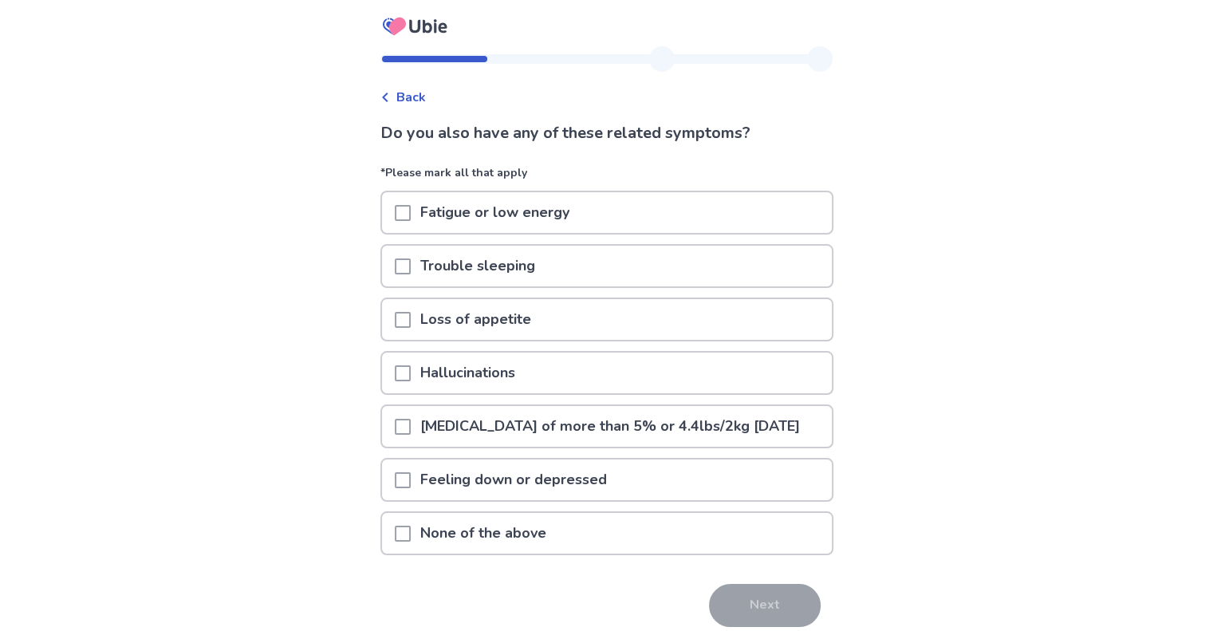
click at [410, 222] on div at bounding box center [403, 212] width 16 height 41
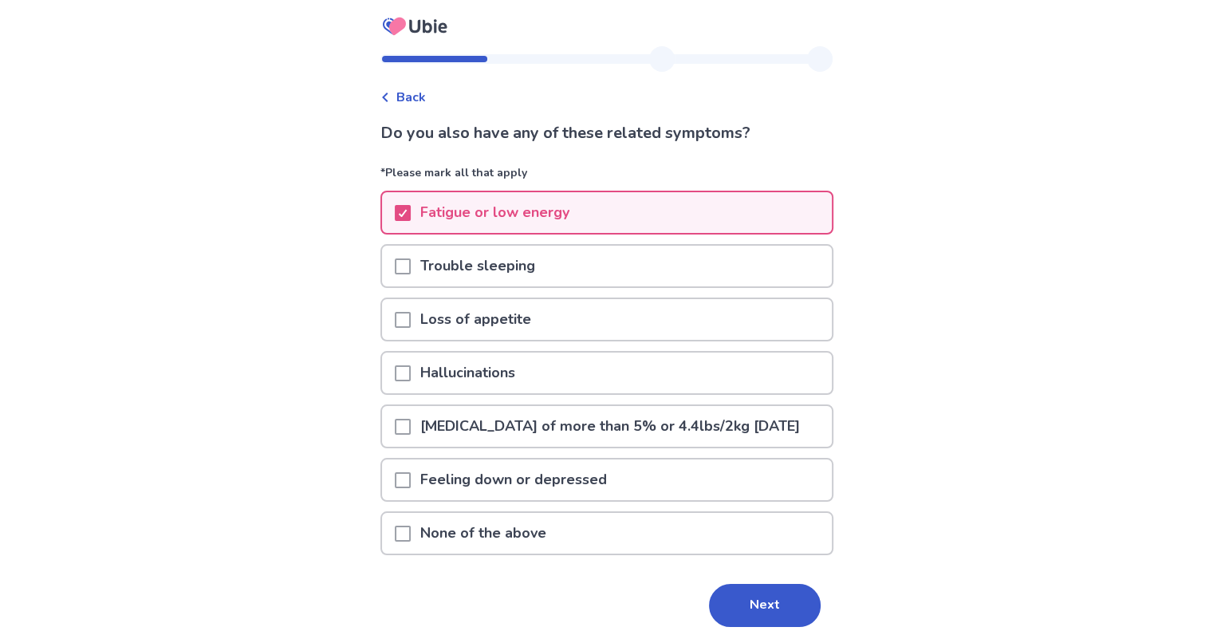
click at [411, 255] on div at bounding box center [403, 266] width 16 height 41
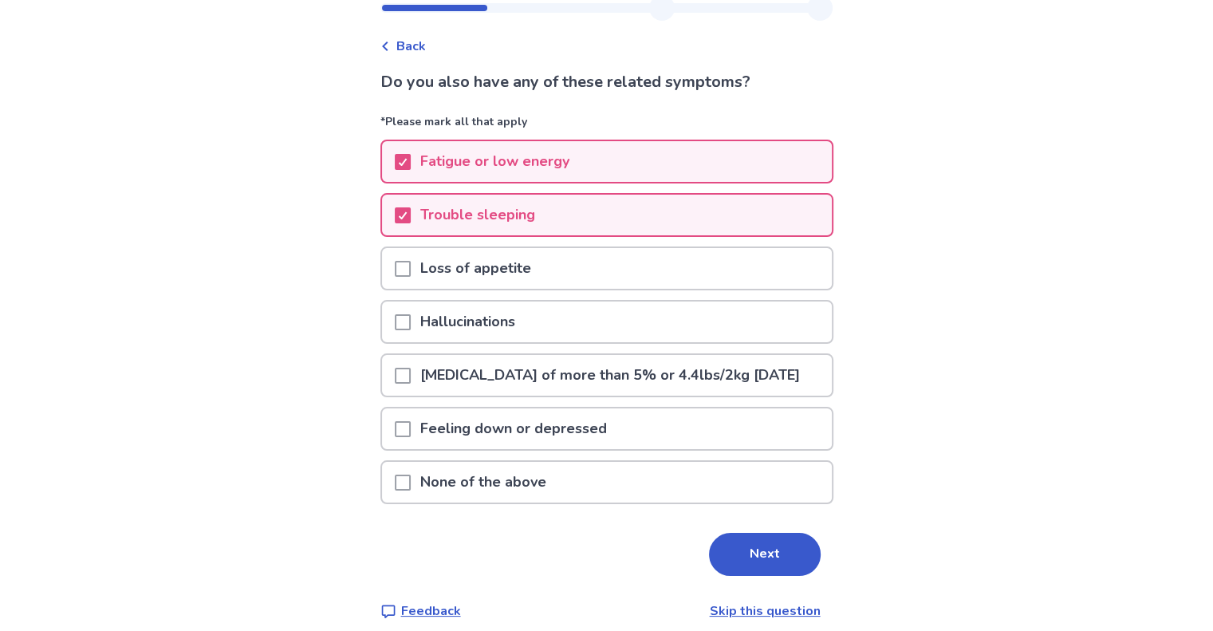
scroll to position [83, 0]
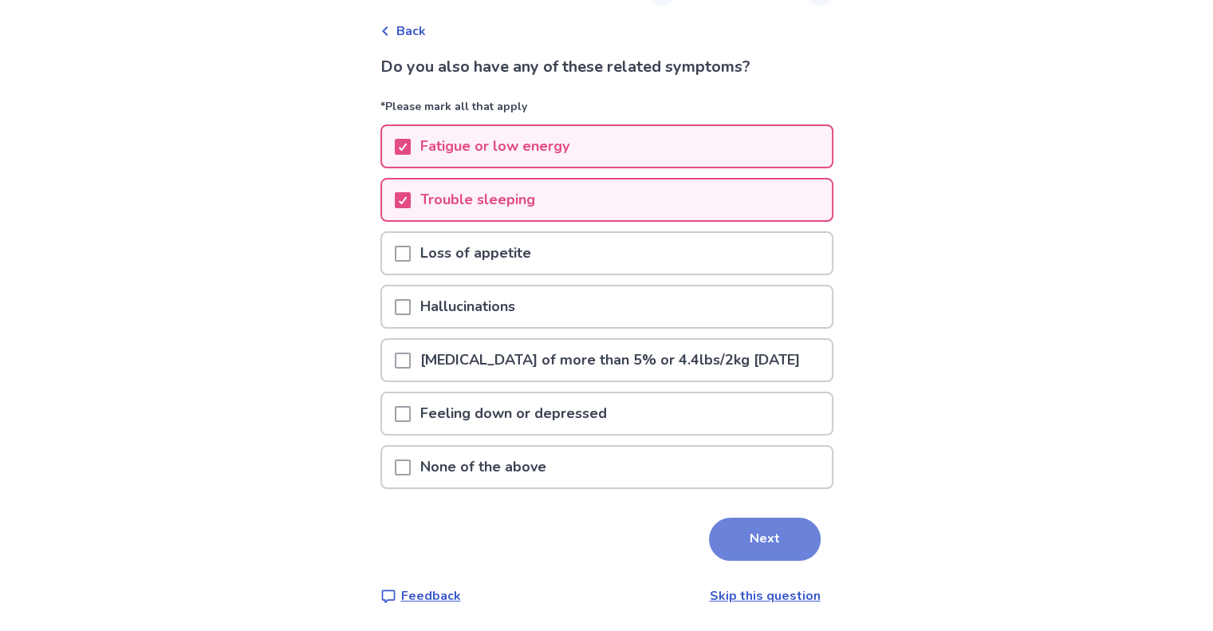
click at [740, 528] on button "Next" at bounding box center [765, 538] width 112 height 43
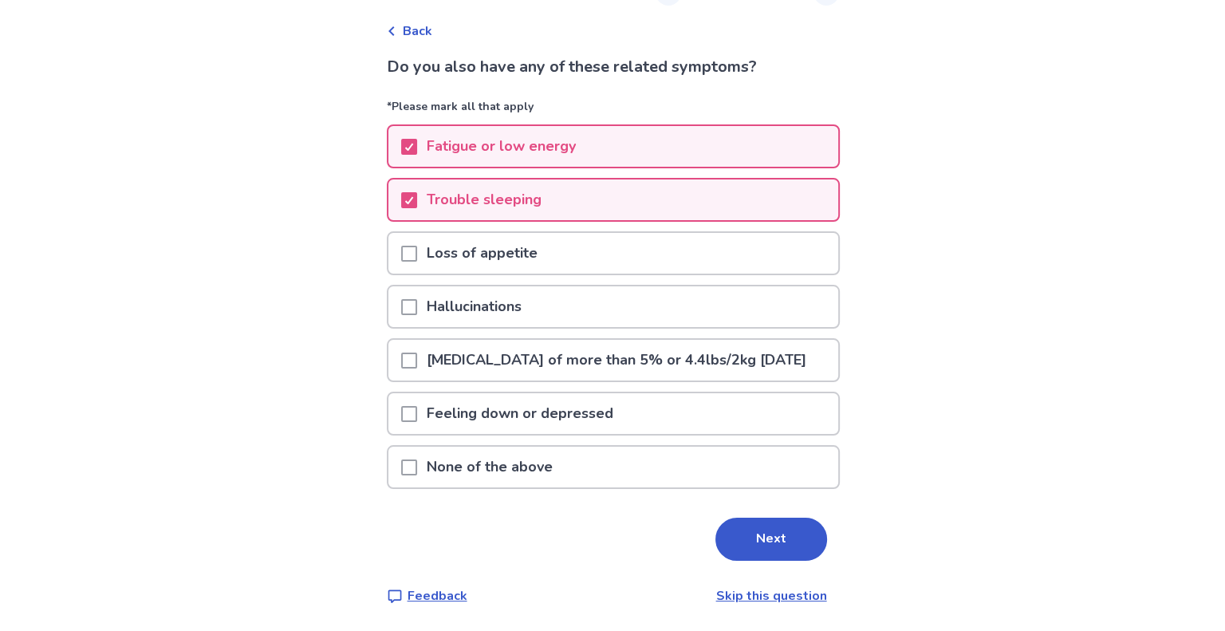
scroll to position [0, 0]
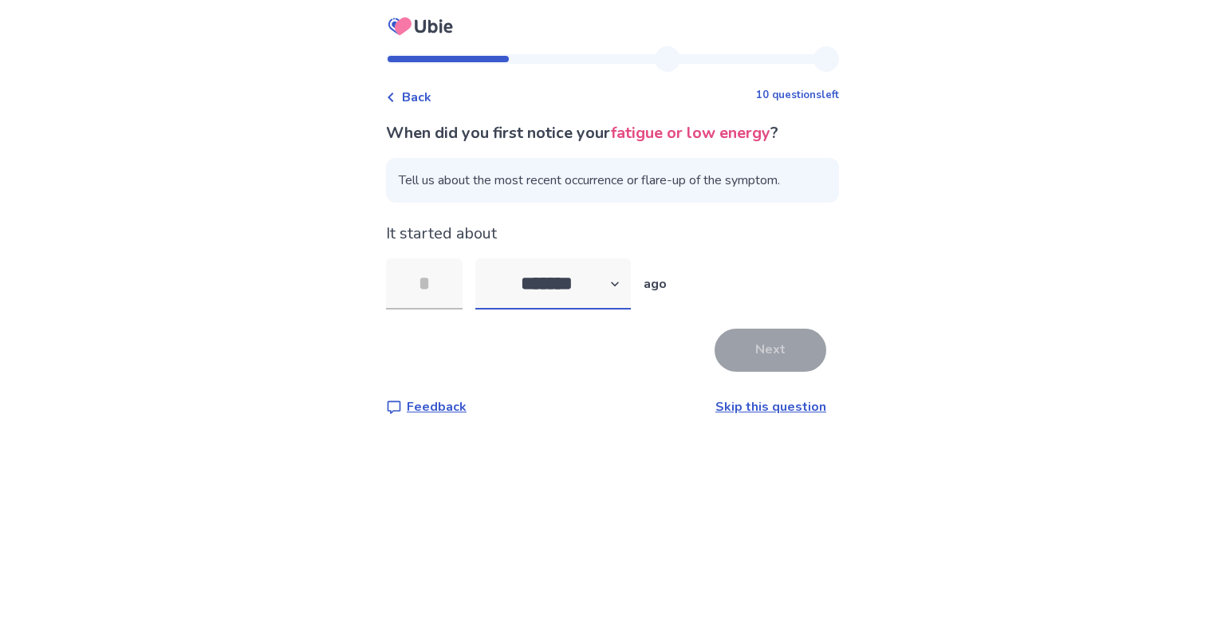
click at [568, 277] on select "******* ****** ******* ******** *******" at bounding box center [552, 283] width 155 height 51
click at [274, 261] on div "Back 10 questions left When did you first notice your fatigue or low energy ? T…" at bounding box center [612, 315] width 1225 height 631
click at [580, 286] on select "******* ****** ******* ******** *******" at bounding box center [552, 283] width 155 height 51
select select "*"
click at [485, 258] on select "******* ****** ******* ******** *******" at bounding box center [552, 283] width 155 height 51
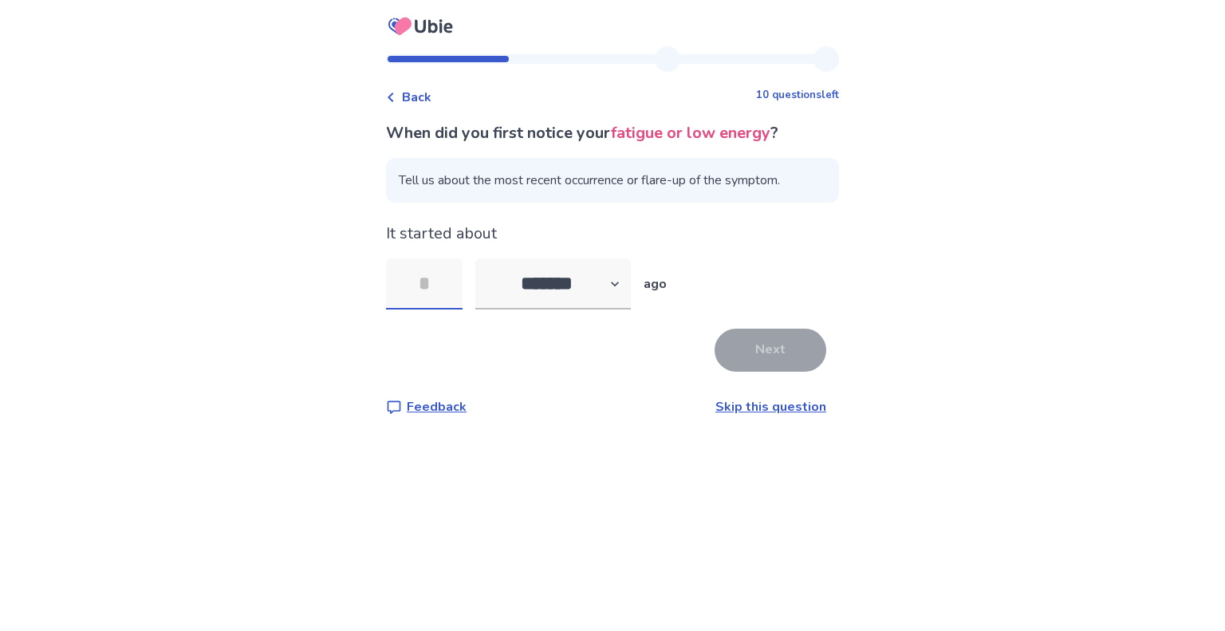
click at [438, 271] on input "tel" at bounding box center [424, 283] width 77 height 51
type input "*"
click at [779, 347] on button "Next" at bounding box center [770, 349] width 112 height 43
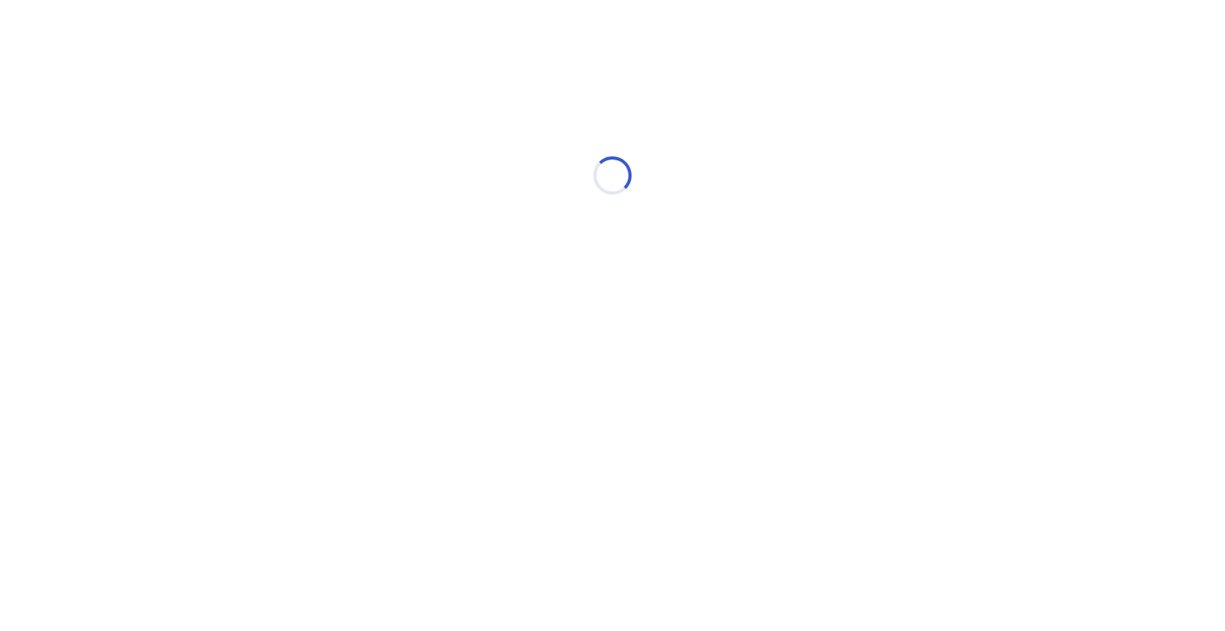
select select "*"
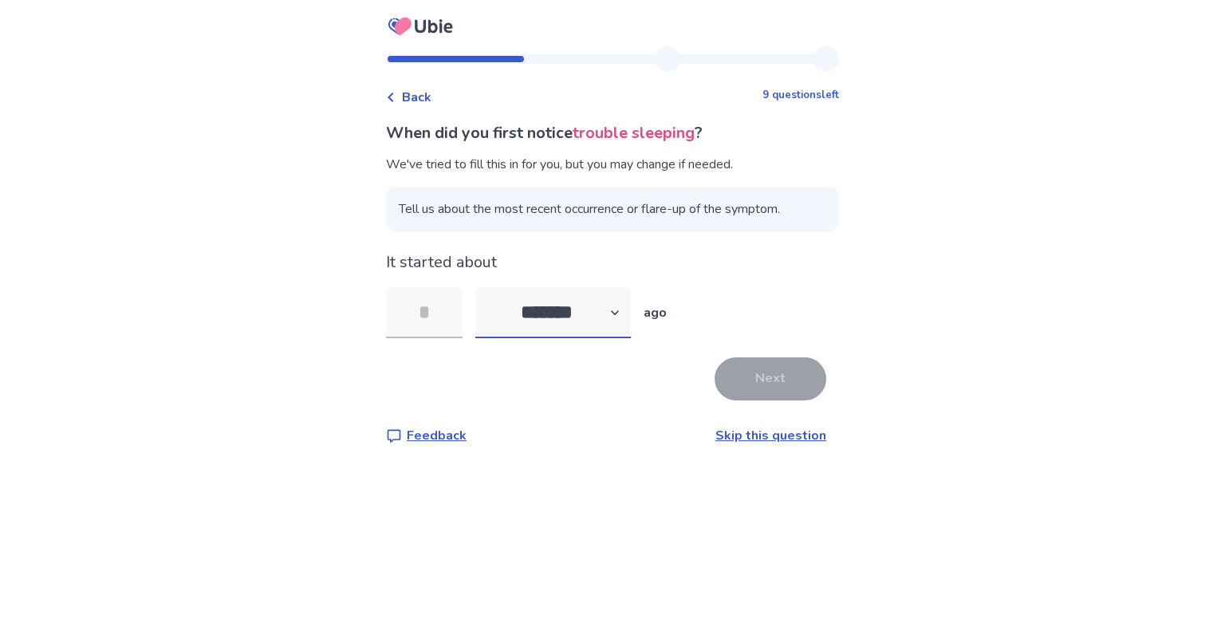
click at [536, 315] on select "******* ****** ******* ******** *******" at bounding box center [552, 312] width 155 height 51
select select "*"
click at [485, 287] on select "******* ****** ******* ******** *******" at bounding box center [552, 312] width 155 height 51
click at [438, 316] on input "tel" at bounding box center [424, 312] width 77 height 51
type input "*"
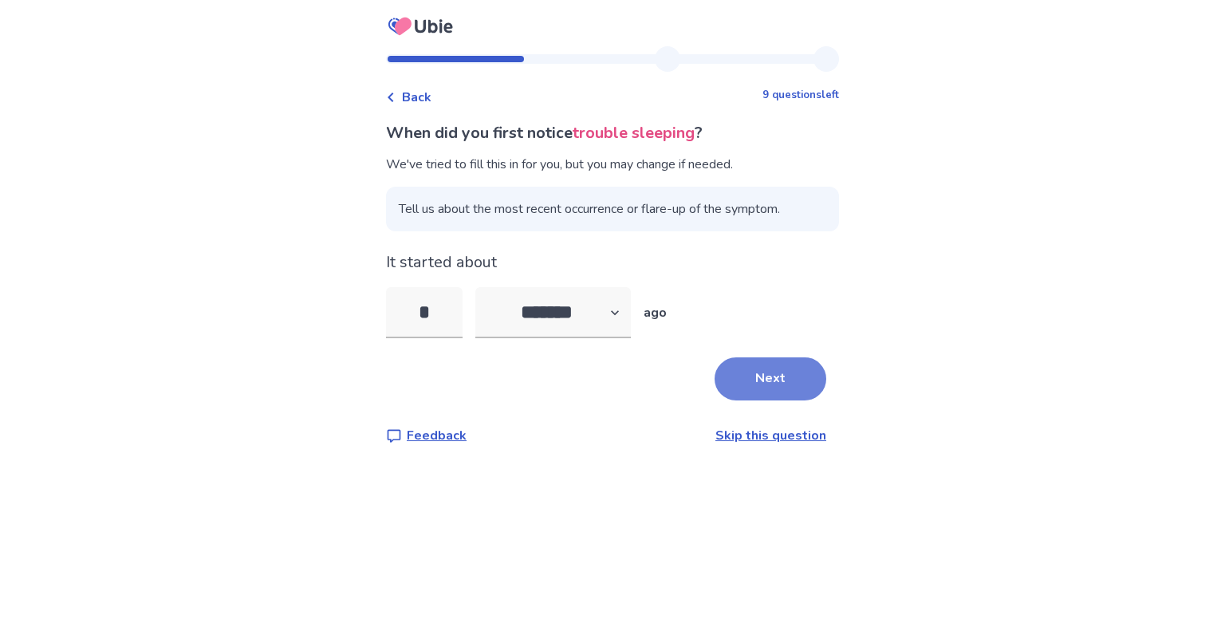
click at [769, 394] on button "Next" at bounding box center [770, 378] width 112 height 43
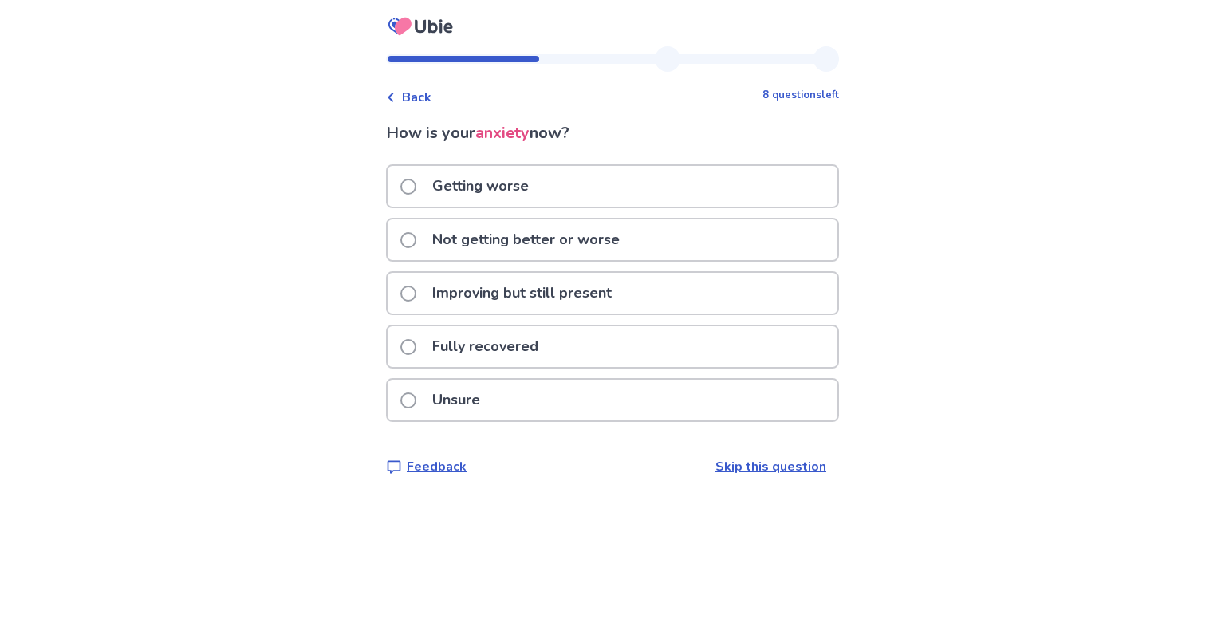
click at [450, 187] on p "Getting worse" at bounding box center [481, 186] width 116 height 41
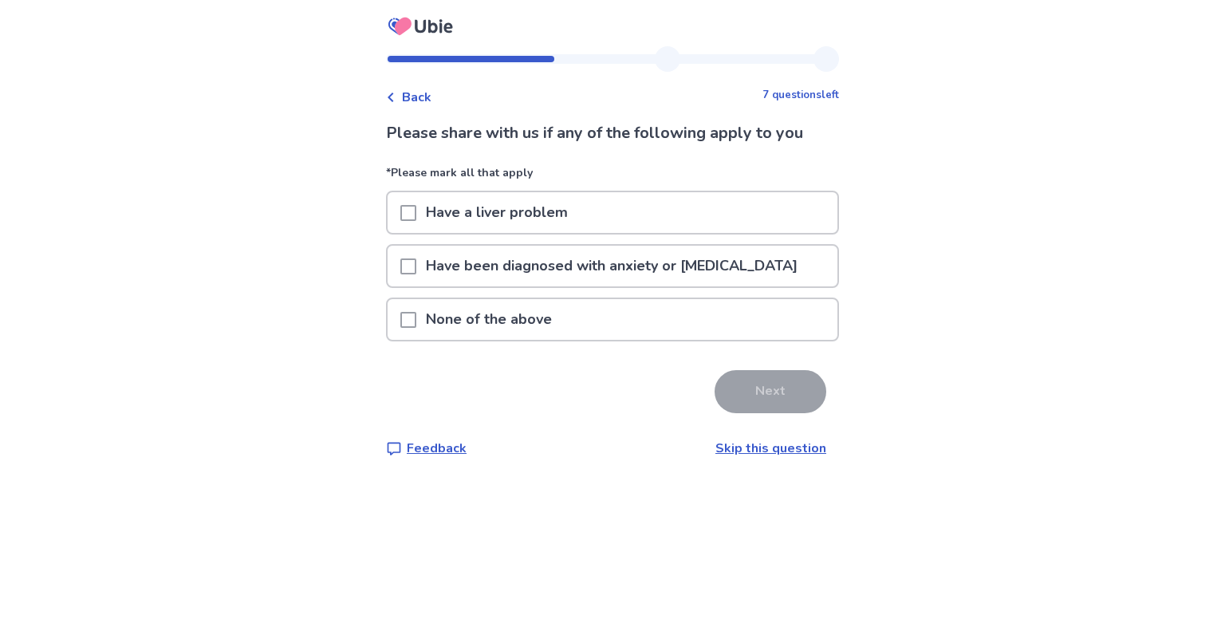
click at [416, 313] on span at bounding box center [408, 320] width 16 height 16
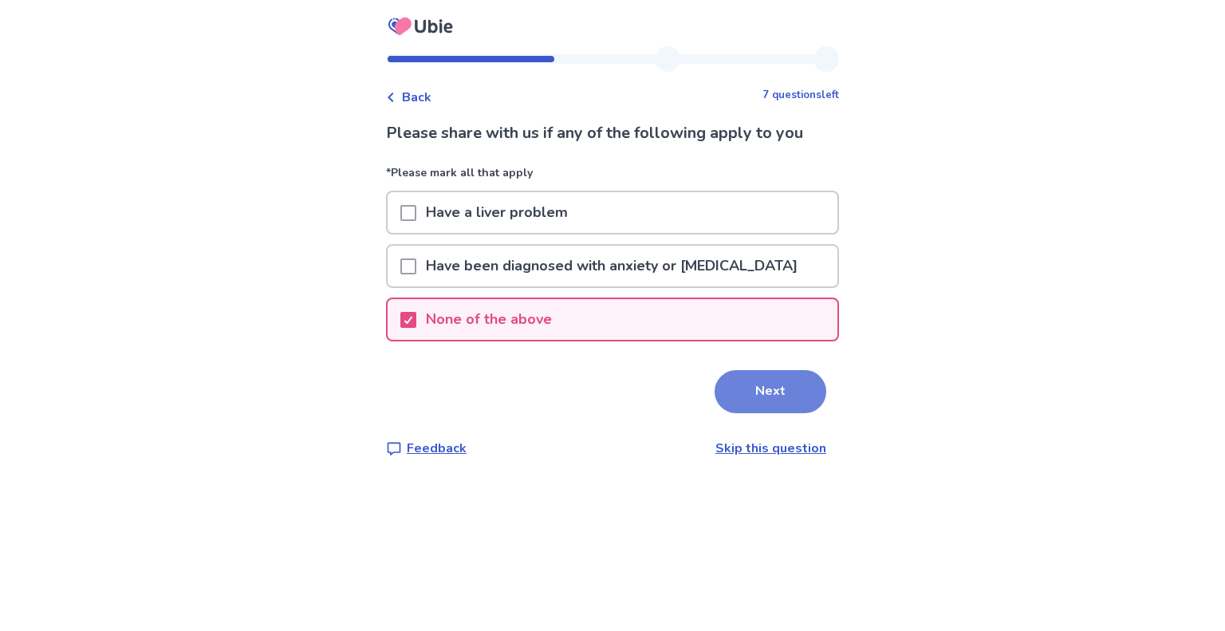
click at [757, 383] on button "Next" at bounding box center [770, 391] width 112 height 43
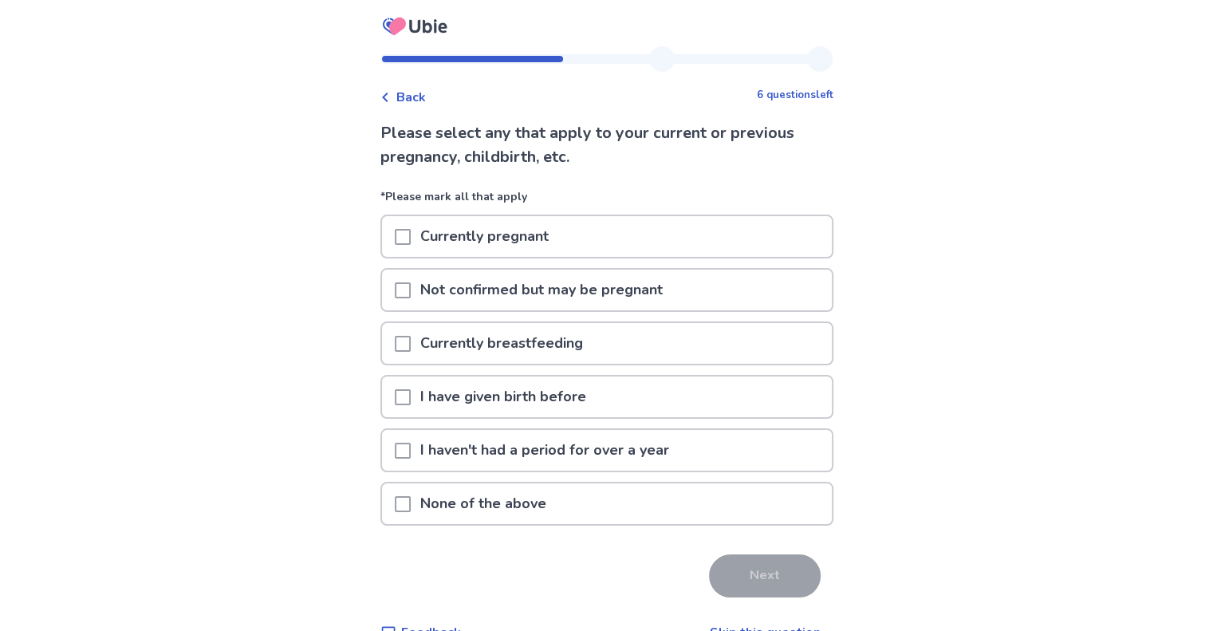
click at [409, 507] on span at bounding box center [403, 504] width 16 height 16
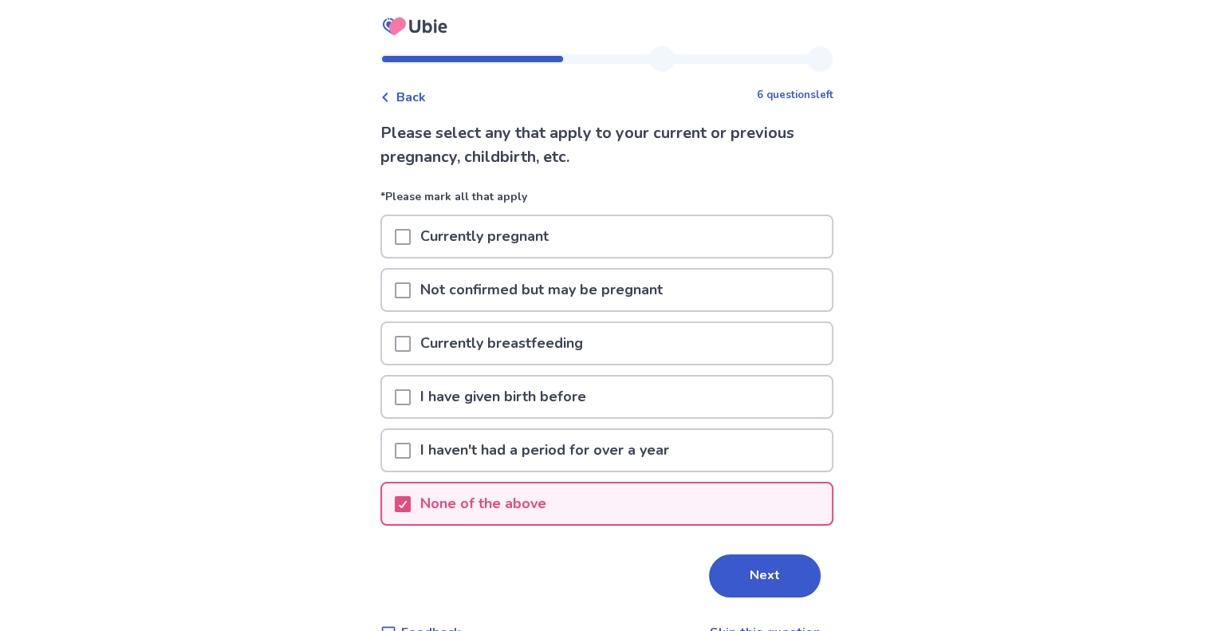
click at [740, 582] on button "Next" at bounding box center [765, 575] width 112 height 43
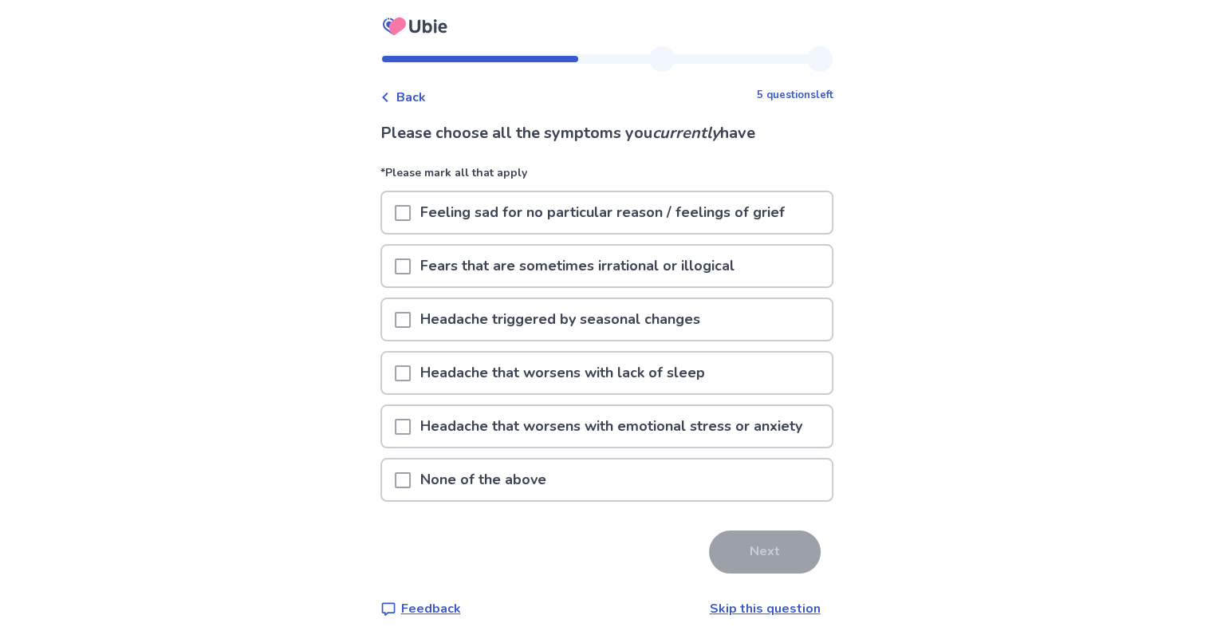
click at [393, 210] on div "Feeling sad for no particular reason / feelings of grief" at bounding box center [607, 212] width 450 height 41
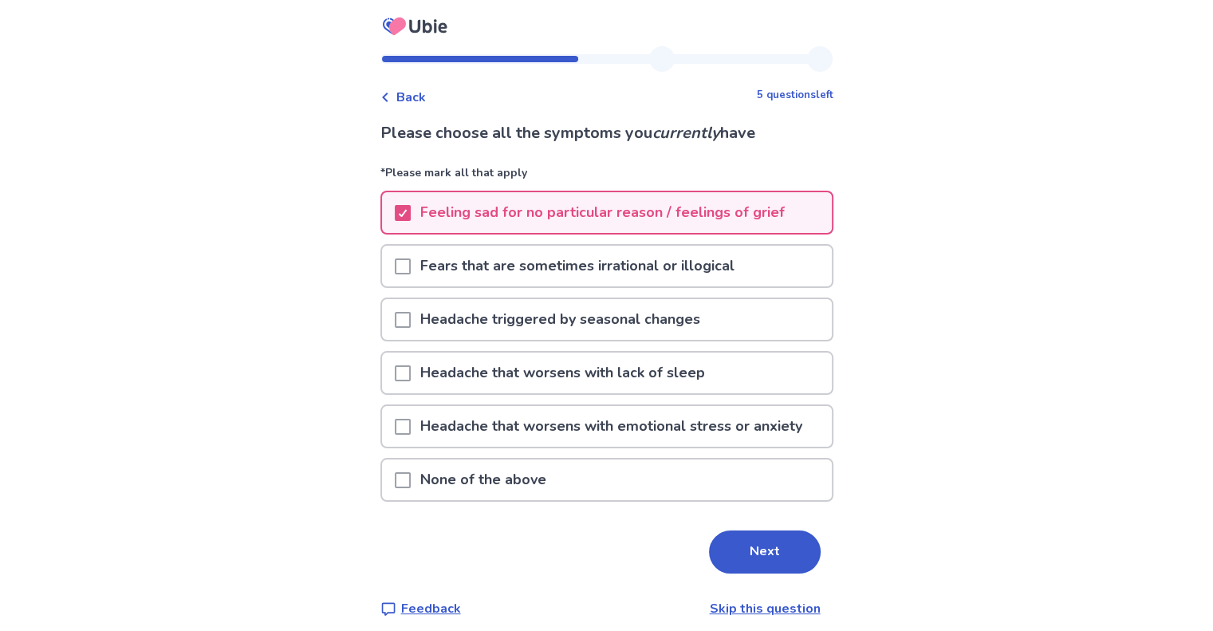
click at [411, 258] on span at bounding box center [403, 266] width 16 height 16
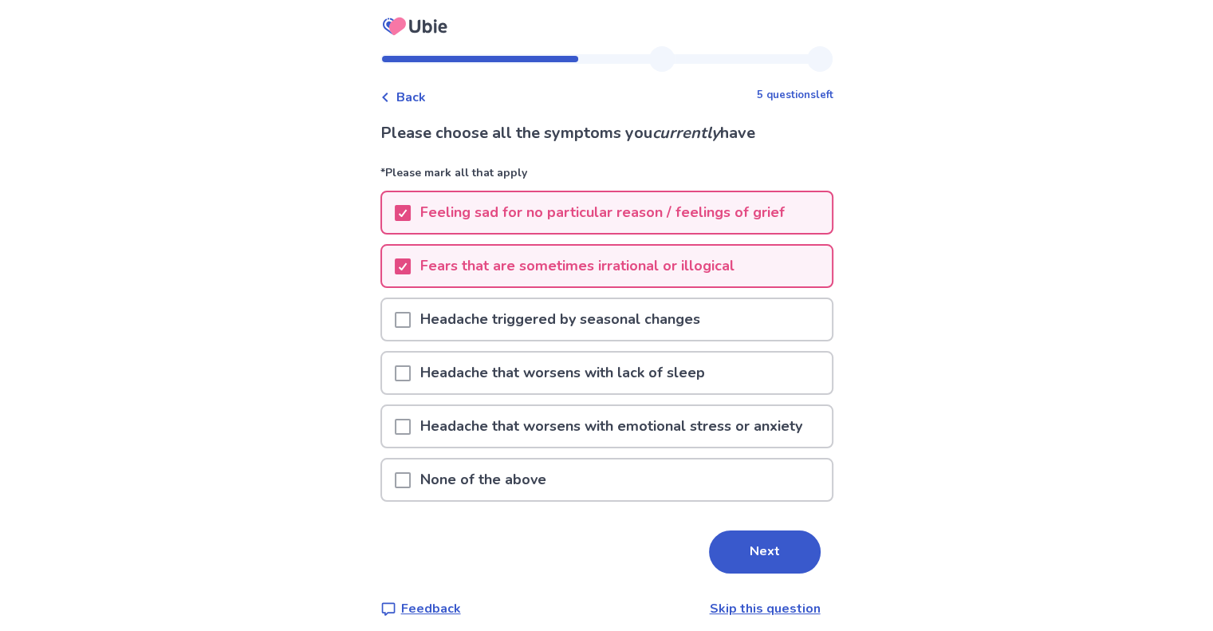
click at [411, 370] on span at bounding box center [403, 373] width 16 height 16
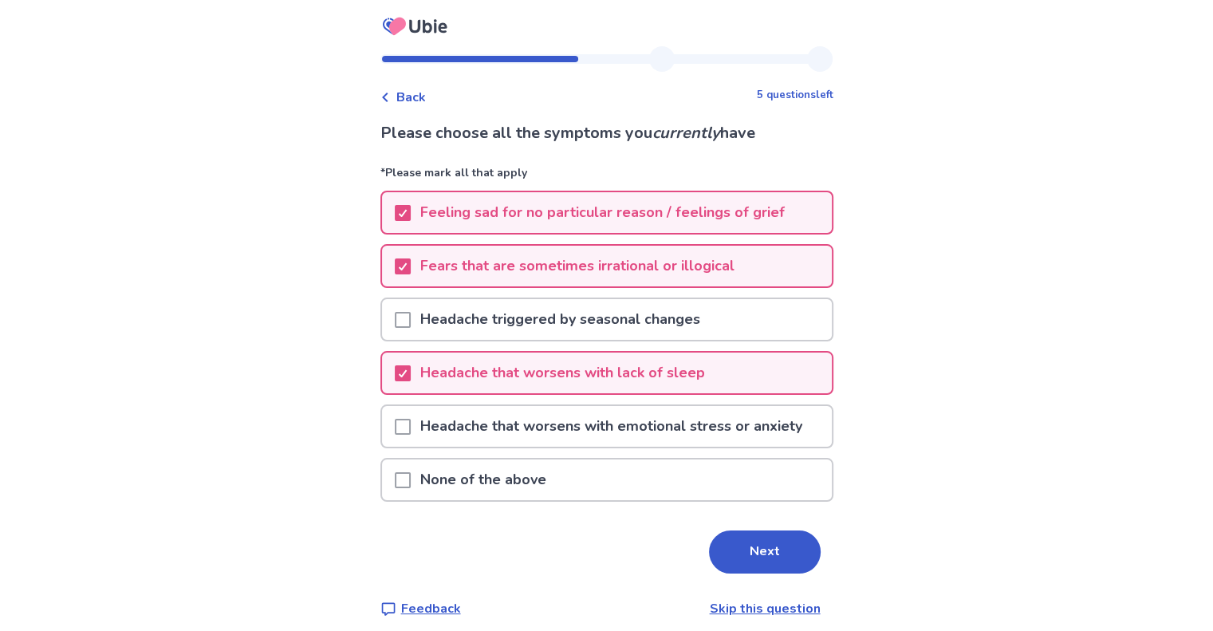
click at [407, 408] on div at bounding box center [403, 426] width 16 height 41
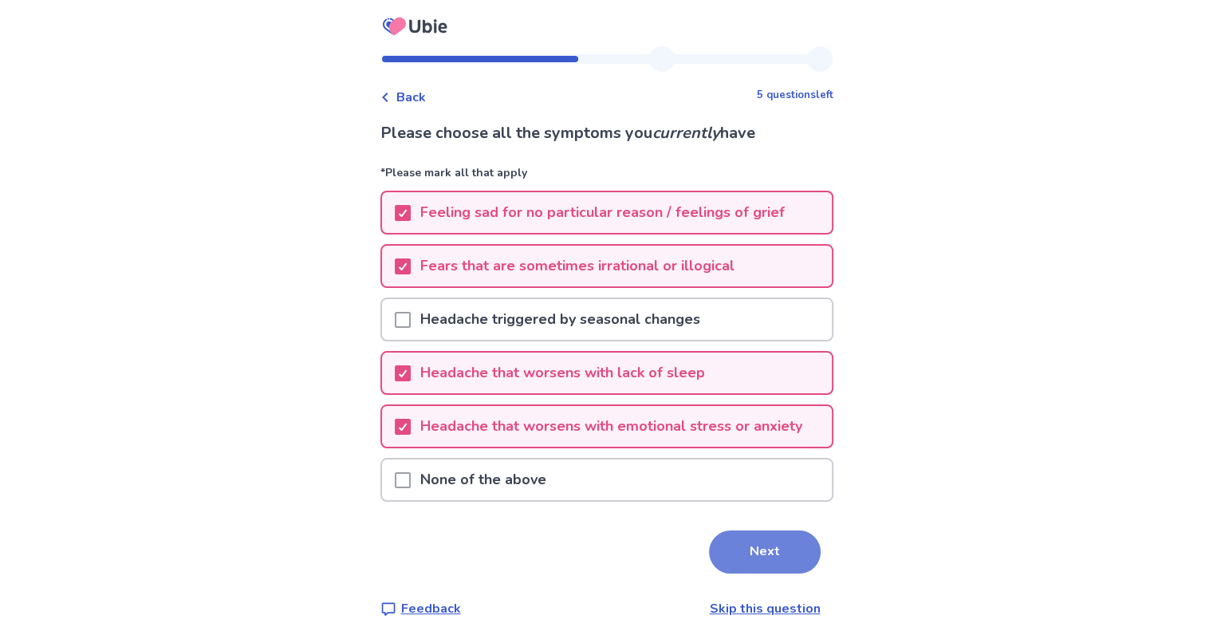
click at [722, 556] on button "Next" at bounding box center [765, 551] width 112 height 43
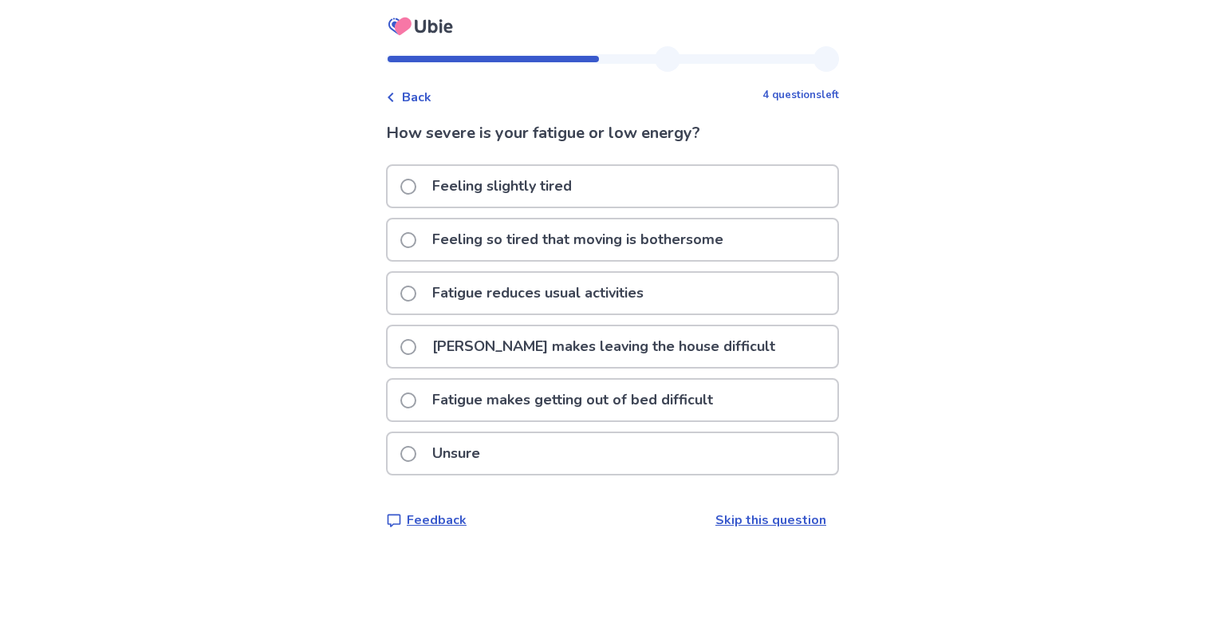
click at [430, 233] on label "Feeling so tired that moving is bothersome" at bounding box center [566, 239] width 332 height 41
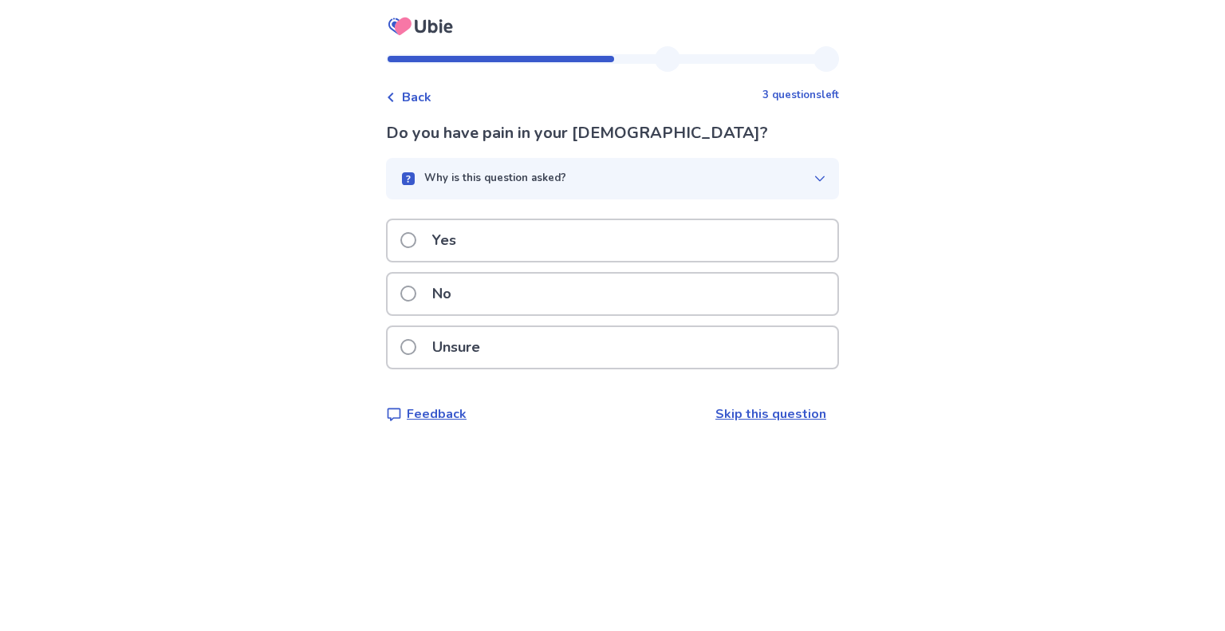
click at [430, 233] on label "Yes" at bounding box center [432, 240] width 65 height 41
click at [457, 295] on p "No" at bounding box center [442, 293] width 38 height 41
click at [459, 299] on p "No" at bounding box center [442, 293] width 38 height 41
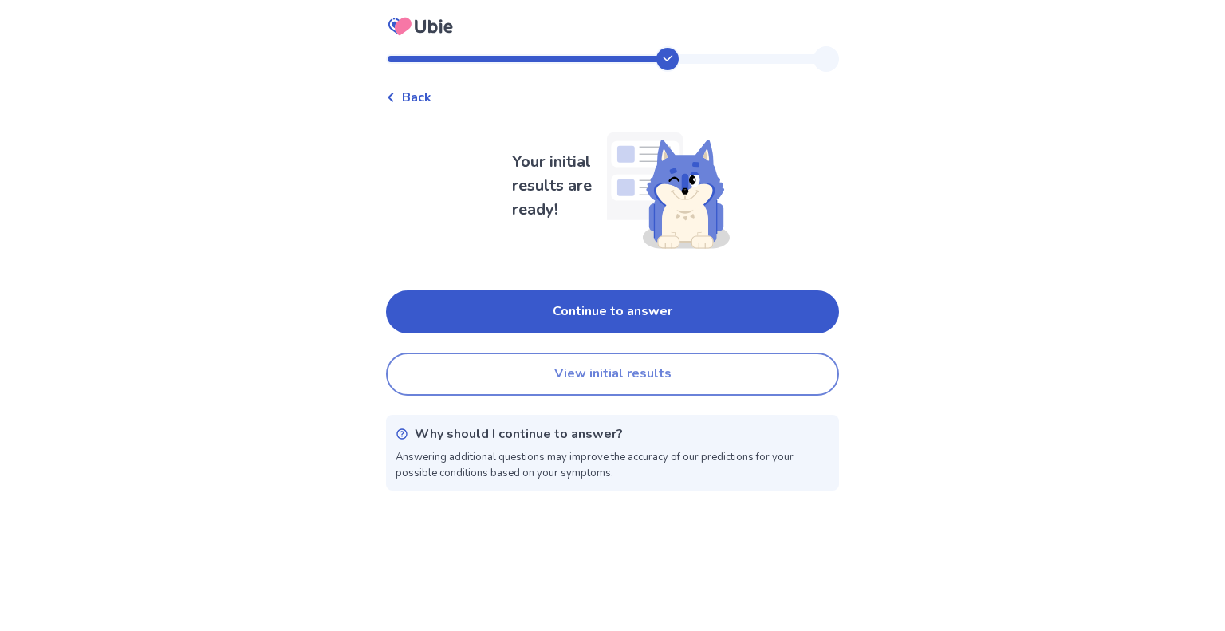
click at [683, 384] on button "View initial results" at bounding box center [612, 373] width 453 height 43
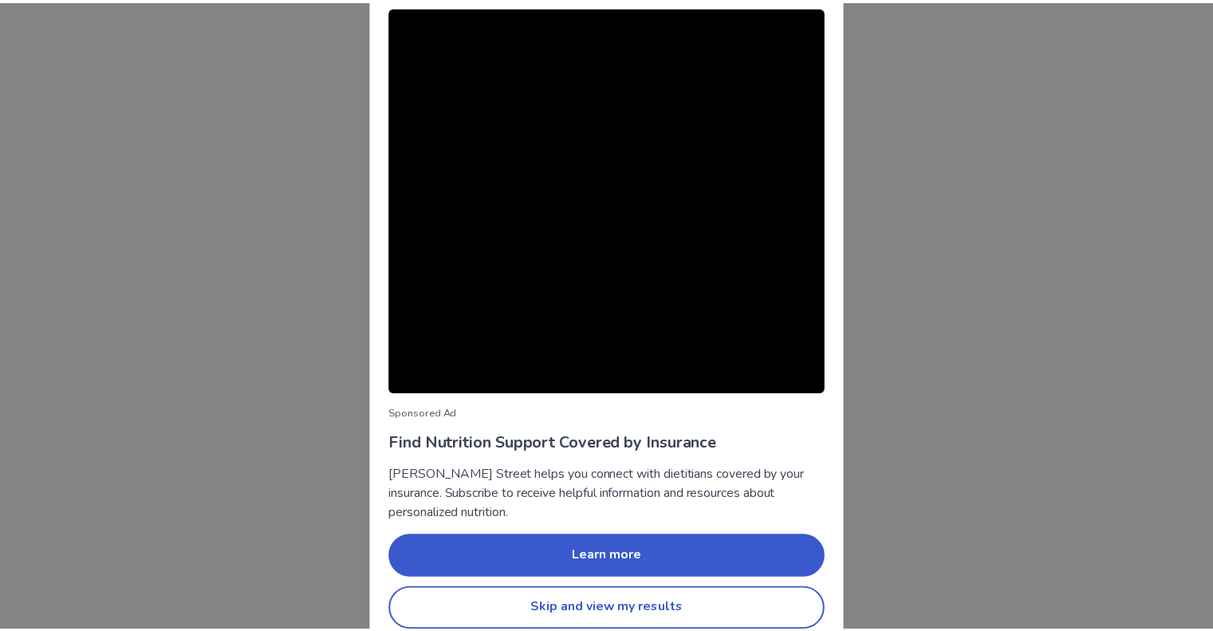
scroll to position [32, 0]
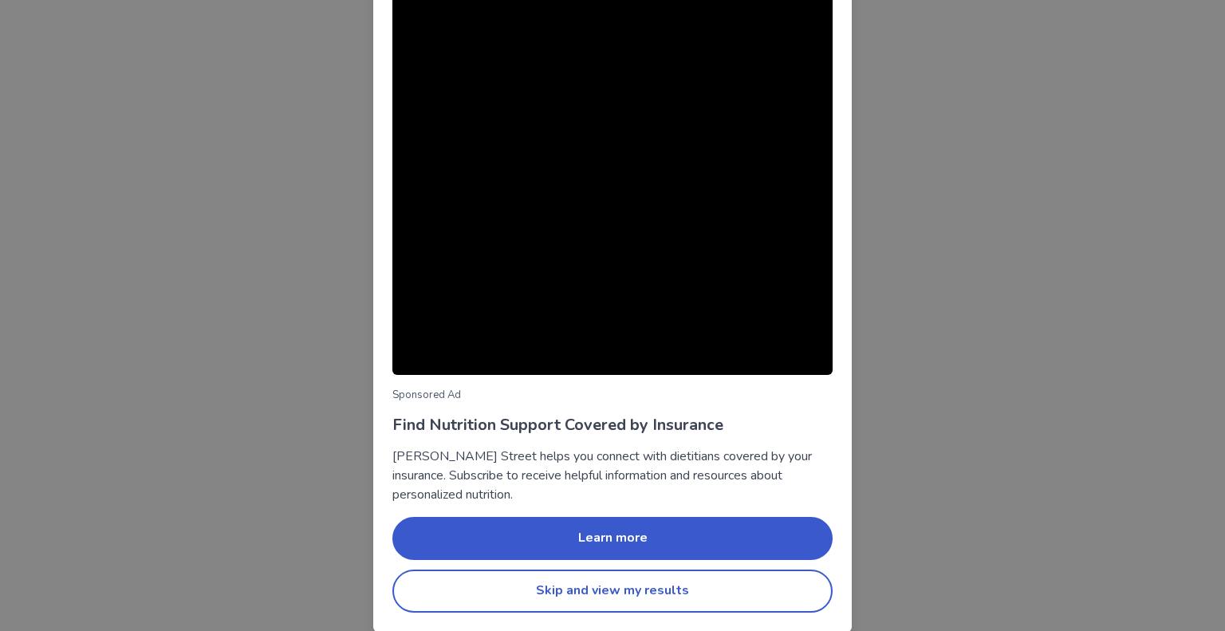
click at [730, 602] on button "Skip and view my results" at bounding box center [612, 590] width 440 height 43
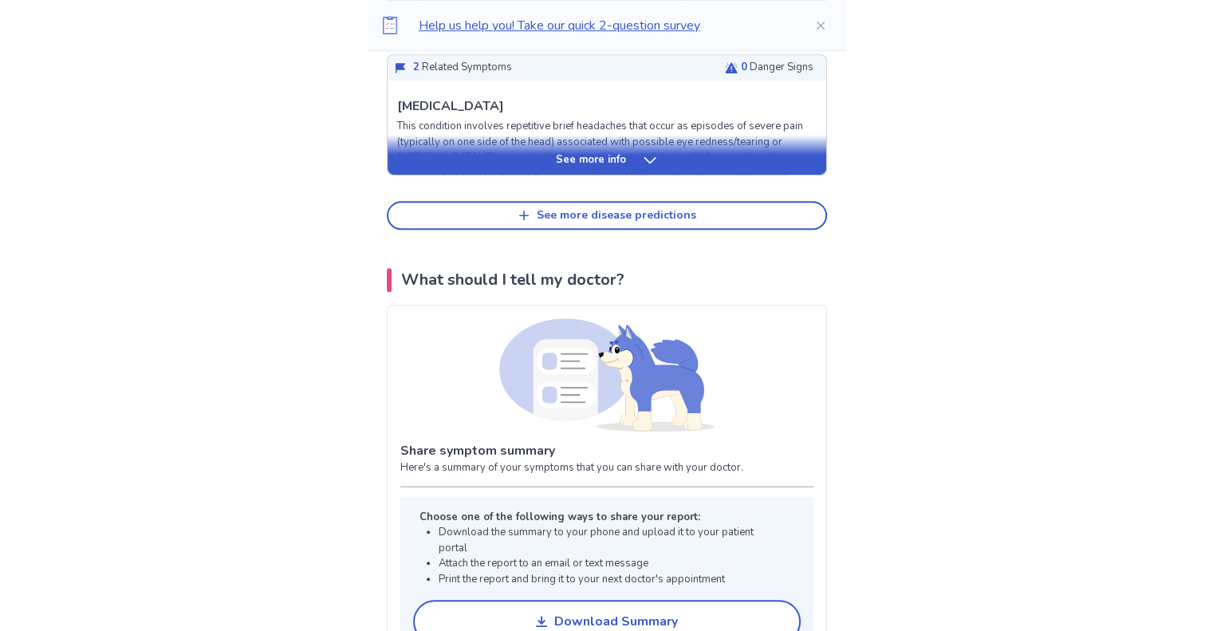
scroll to position [1196, 0]
